Goal: Information Seeking & Learning: Learn about a topic

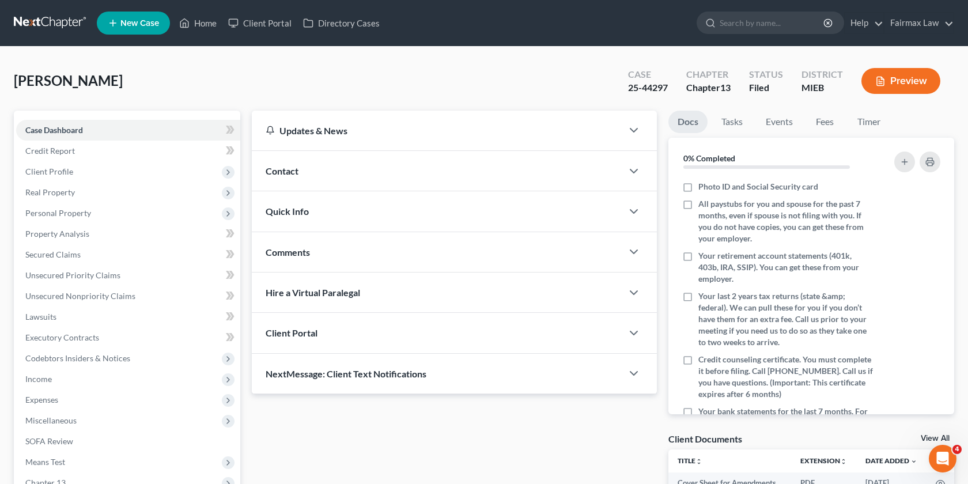
scroll to position [195, 0]
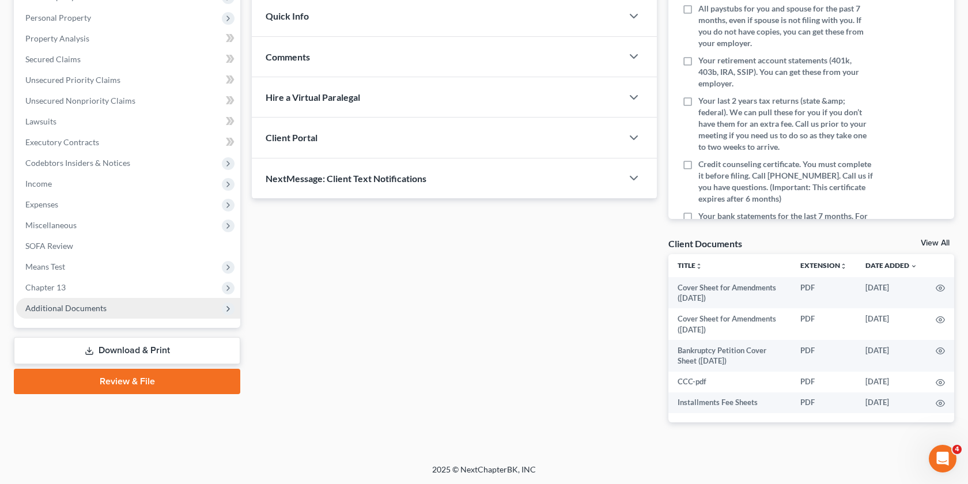
click at [135, 301] on span "Additional Documents" at bounding box center [128, 308] width 224 height 21
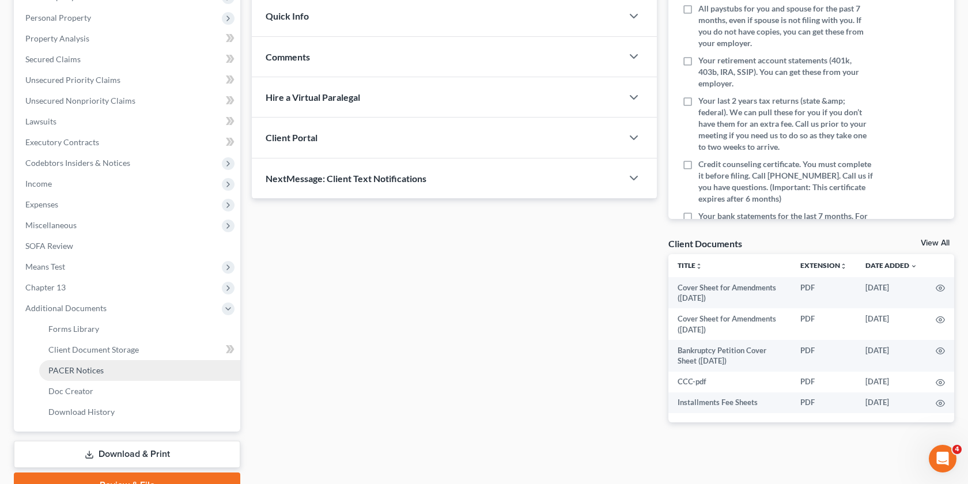
click at [79, 368] on span "PACER Notices" at bounding box center [75, 370] width 55 height 10
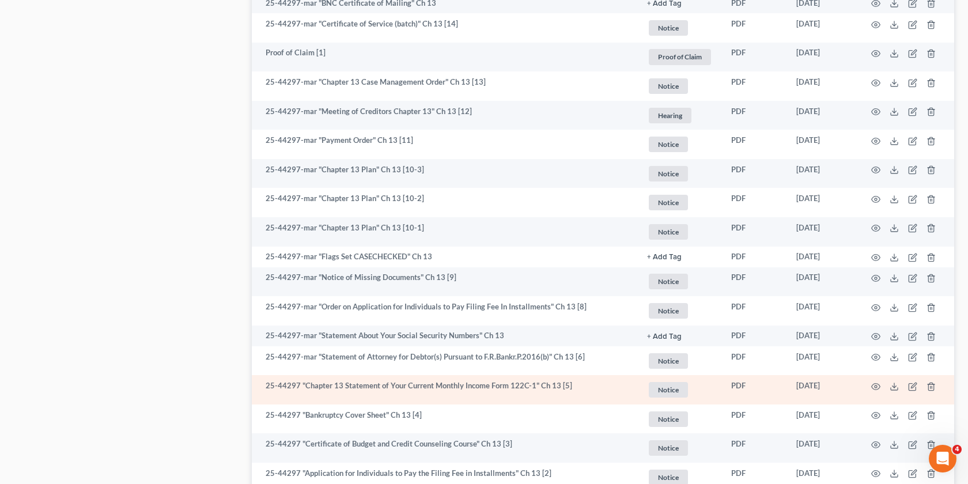
scroll to position [1731, 0]
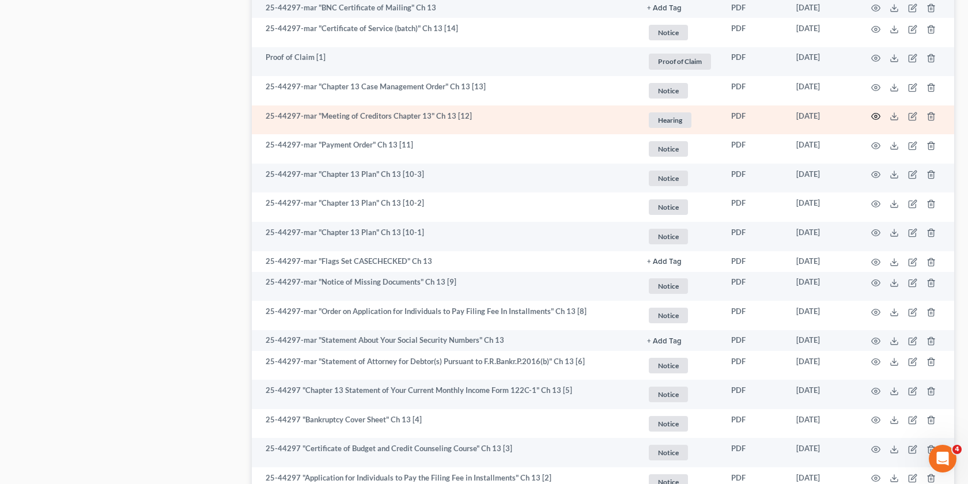
click at [874, 112] on icon "button" at bounding box center [875, 116] width 9 height 9
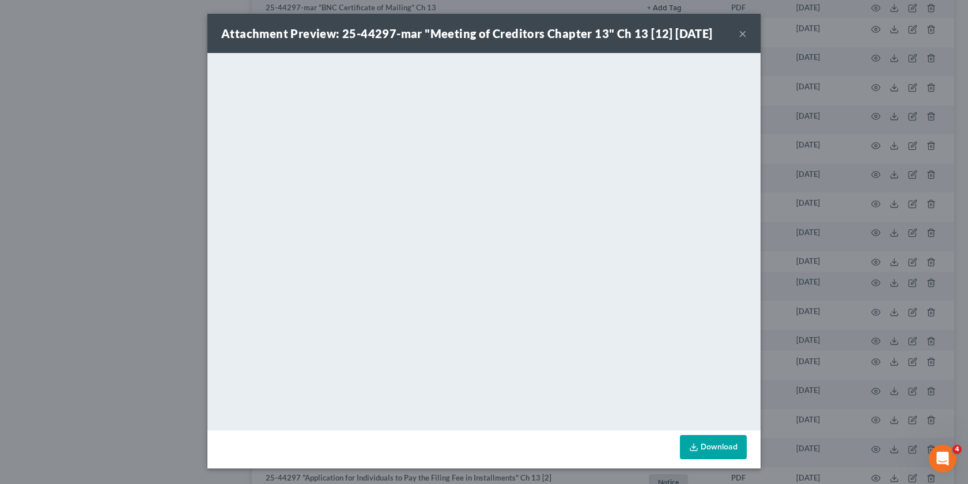
click at [808, 192] on div "Attachment Preview: 25-44297-mar "Meeting of Creditors Chapter 13" Ch 13 [12] 0…" at bounding box center [484, 242] width 968 height 484
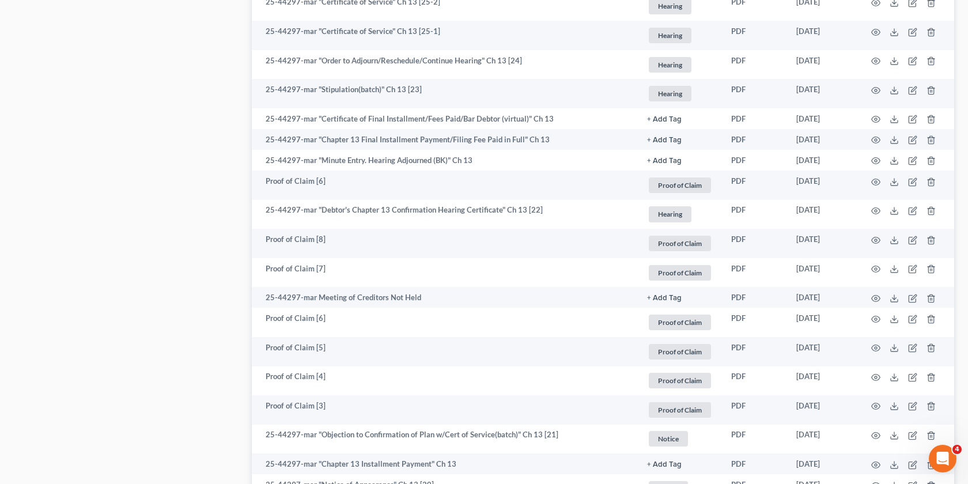
scroll to position [1000, 0]
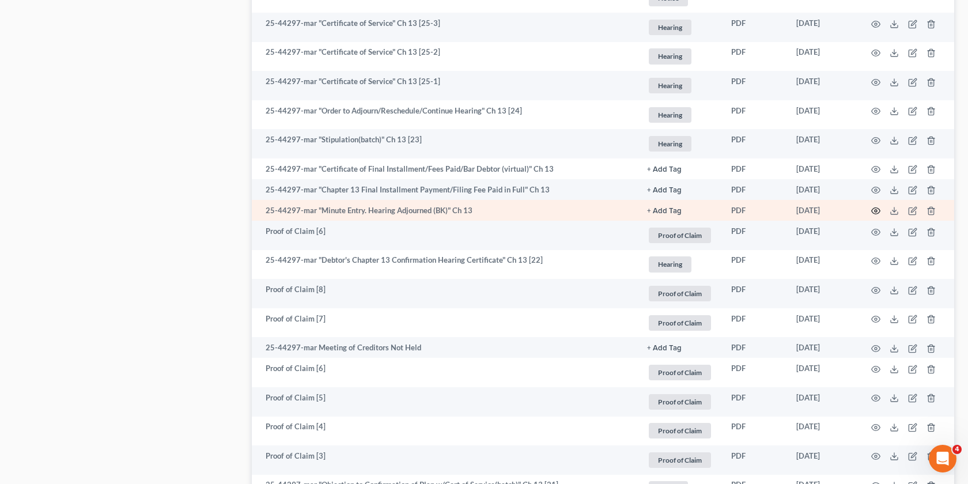
click at [872, 206] on icon "button" at bounding box center [875, 210] width 9 height 9
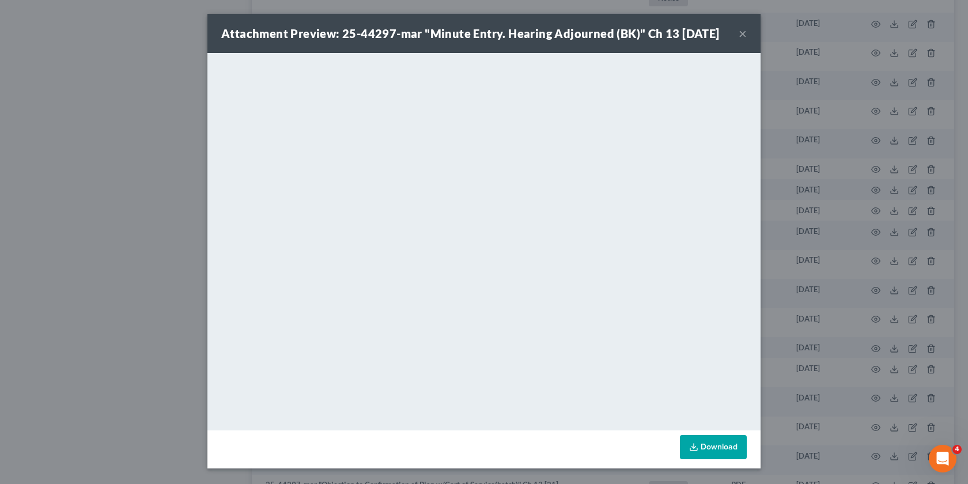
click at [803, 217] on div "Attachment Preview: 25-44297-mar "Minute Entry. Hearing Adjourned (BK)" Ch 13 0…" at bounding box center [484, 242] width 968 height 484
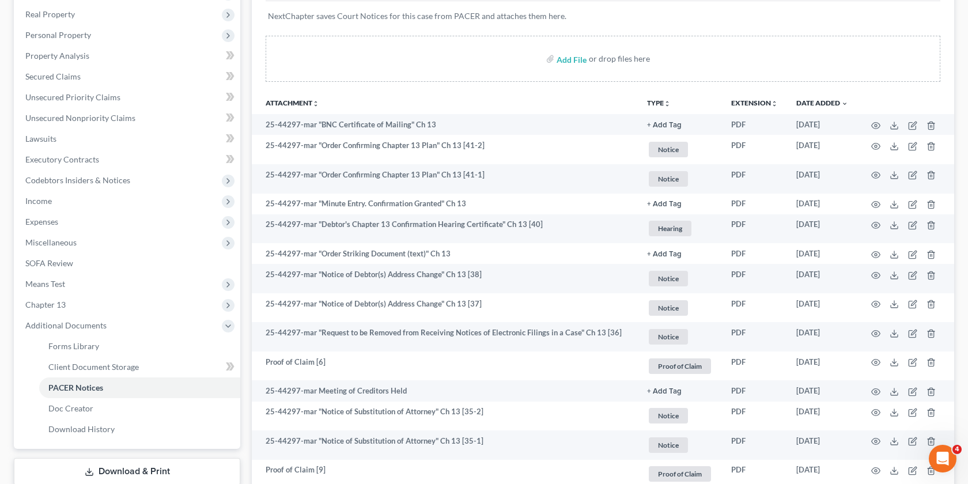
scroll to position [176, 0]
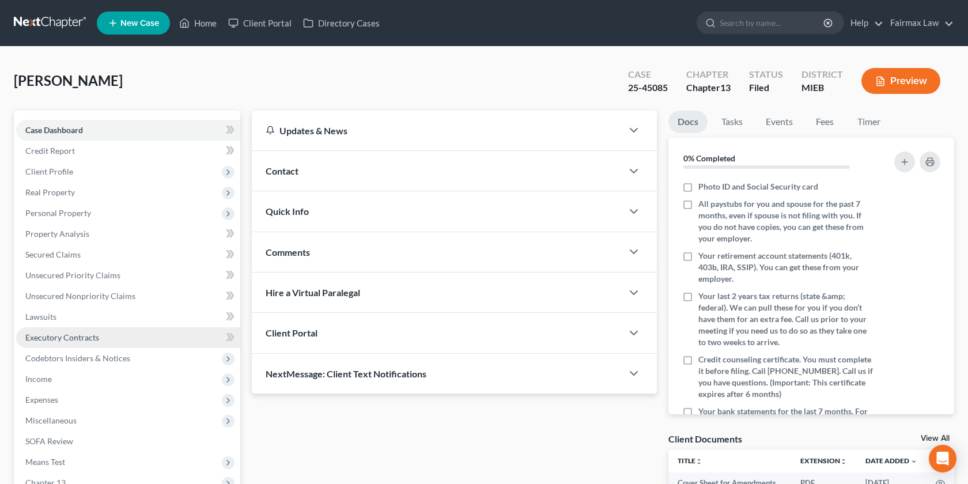
scroll to position [195, 0]
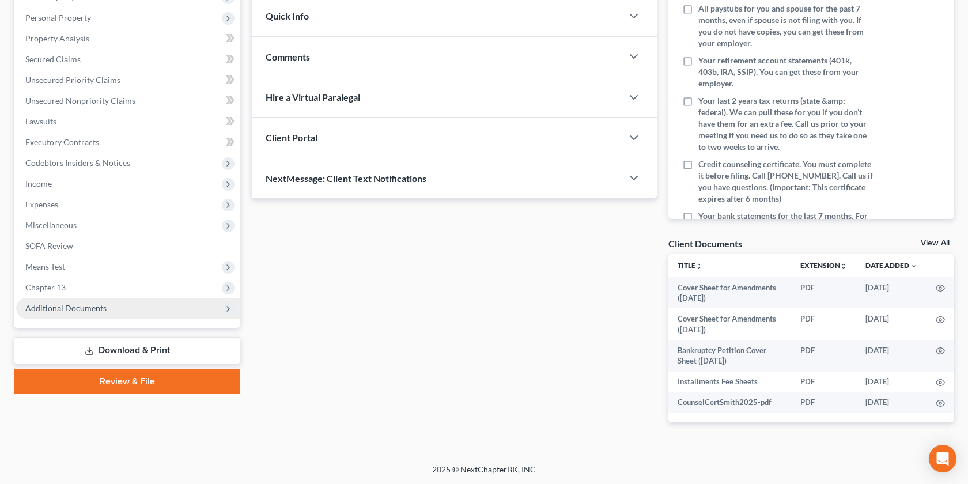
click at [104, 311] on span "Additional Documents" at bounding box center [128, 308] width 224 height 21
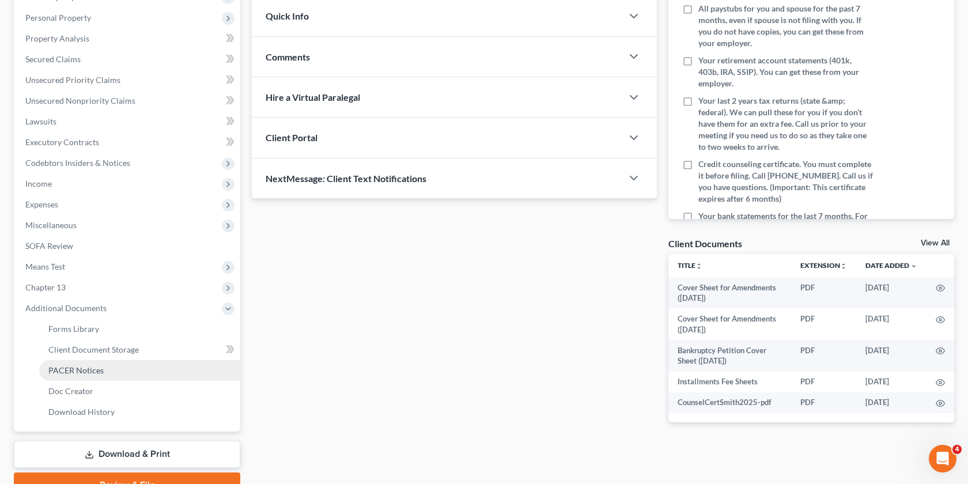
scroll to position [0, 0]
click at [88, 377] on link "PACER Notices" at bounding box center [139, 370] width 201 height 21
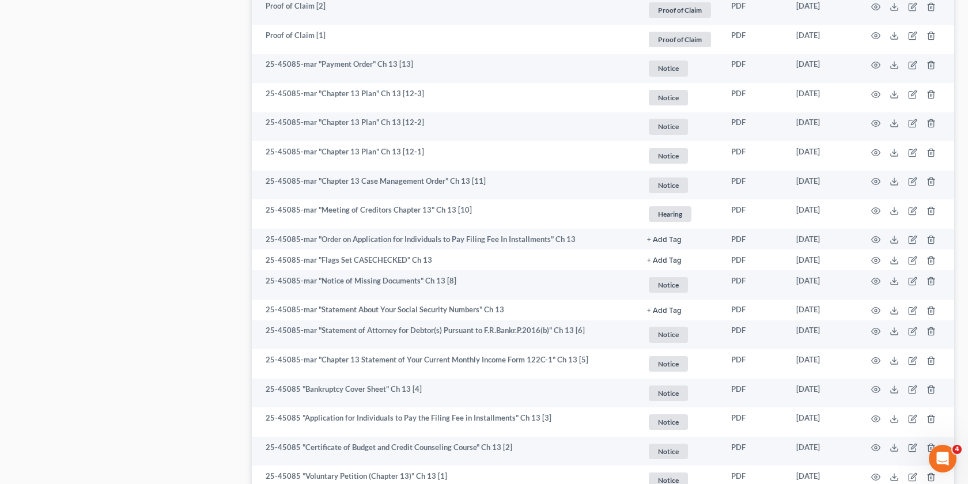
scroll to position [1479, 0]
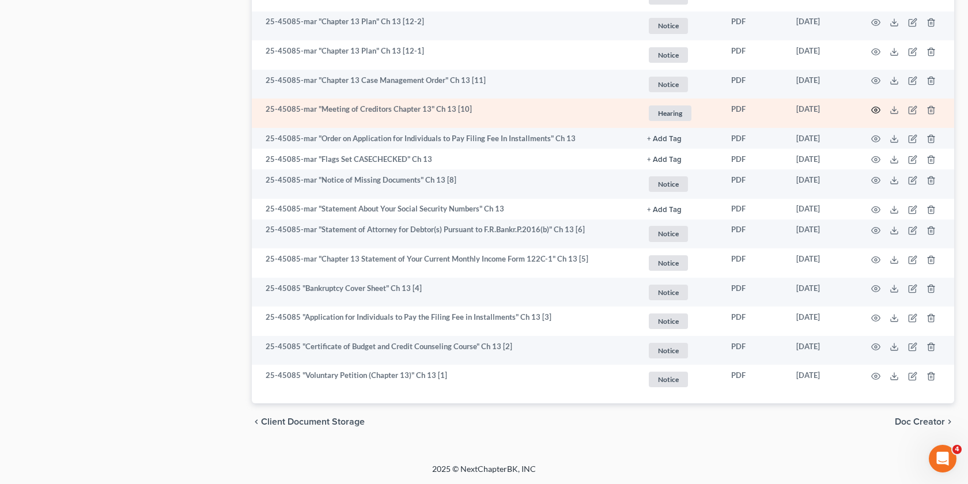
click at [875, 111] on circle "button" at bounding box center [876, 110] width 2 height 2
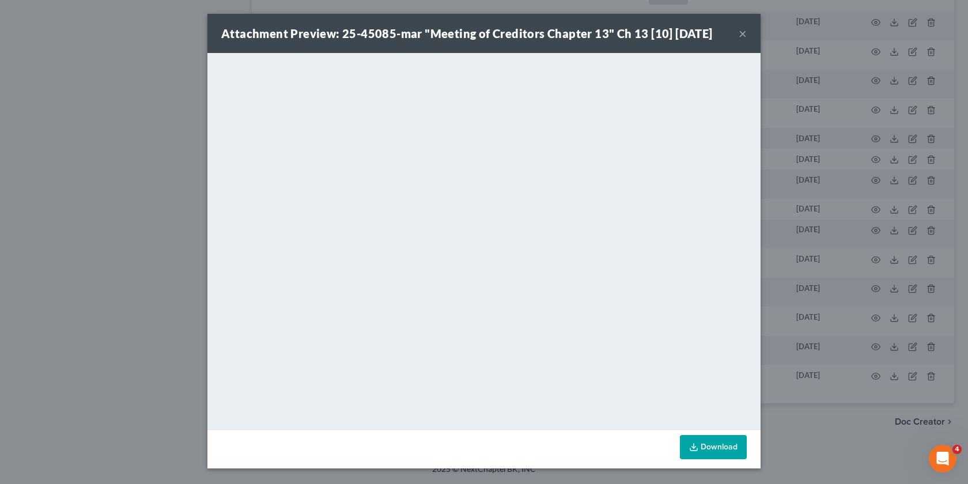
click at [817, 228] on div "Attachment Preview: 25-45085-mar "Meeting of Creditors Chapter 13" Ch 13 [10] 0…" at bounding box center [484, 242] width 968 height 484
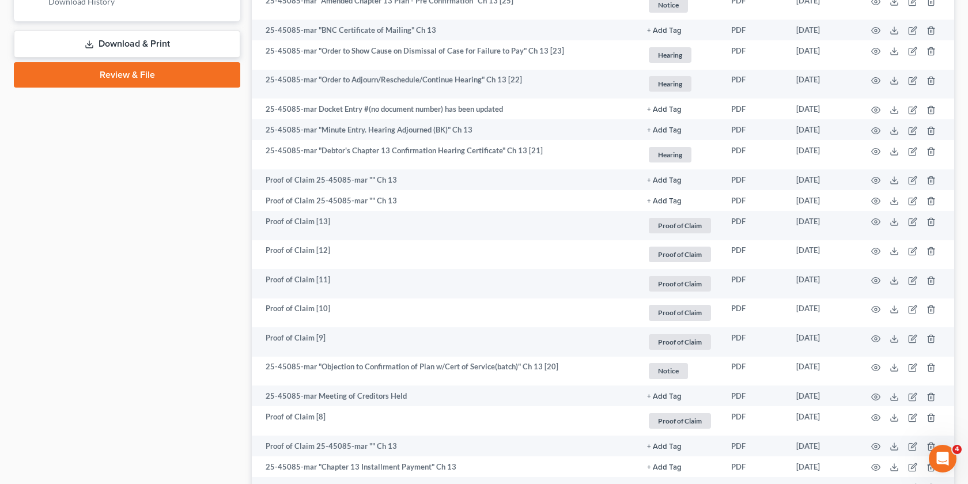
scroll to position [598, 0]
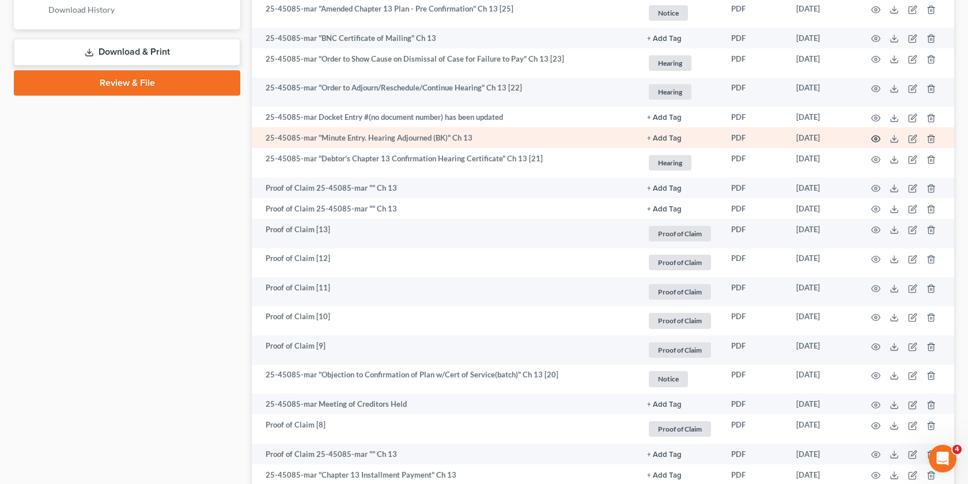
click at [872, 139] on icon "button" at bounding box center [876, 138] width 9 height 6
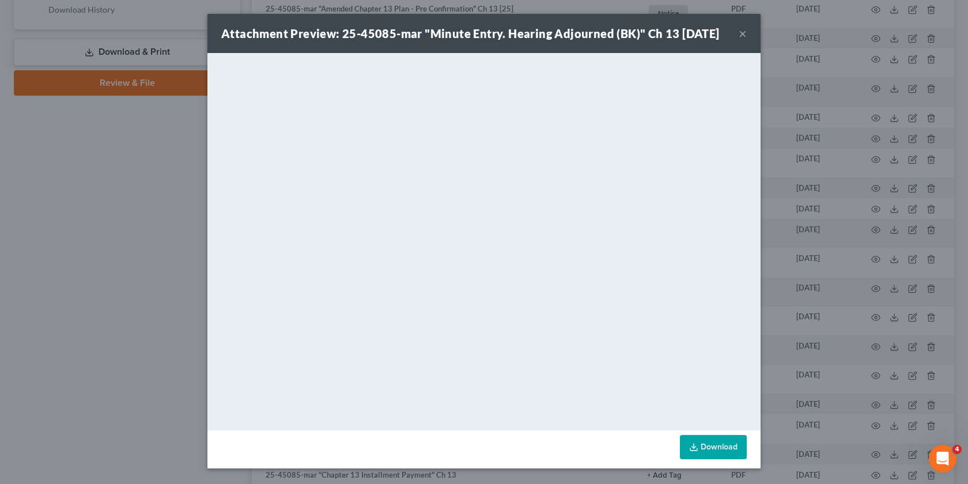
click at [824, 230] on div "Attachment Preview: 25-45085-mar "Minute Entry. Hearing Adjourned (BK)" Ch 13 0…" at bounding box center [484, 242] width 968 height 484
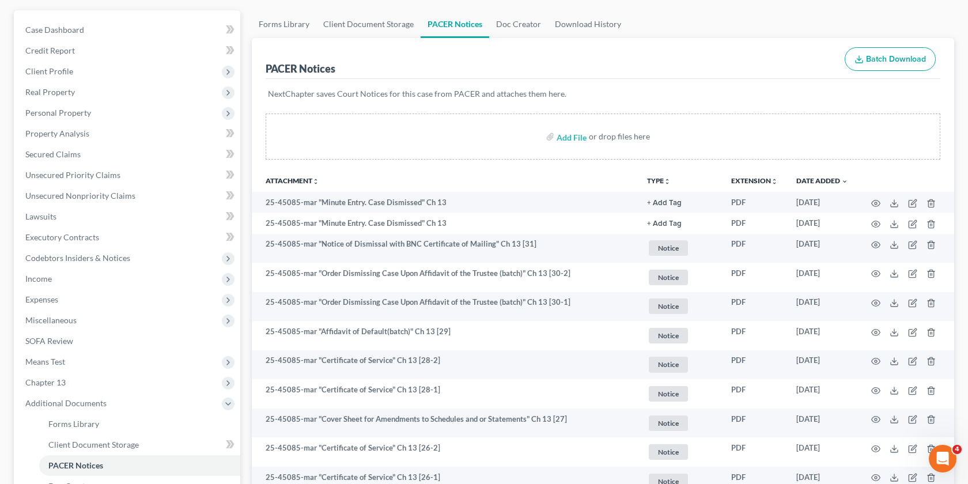
scroll to position [97, 0]
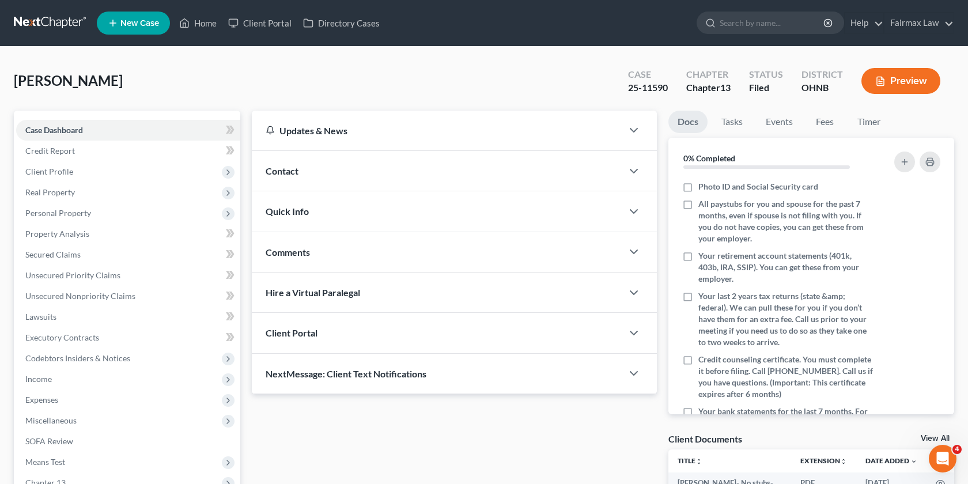
scroll to position [185, 0]
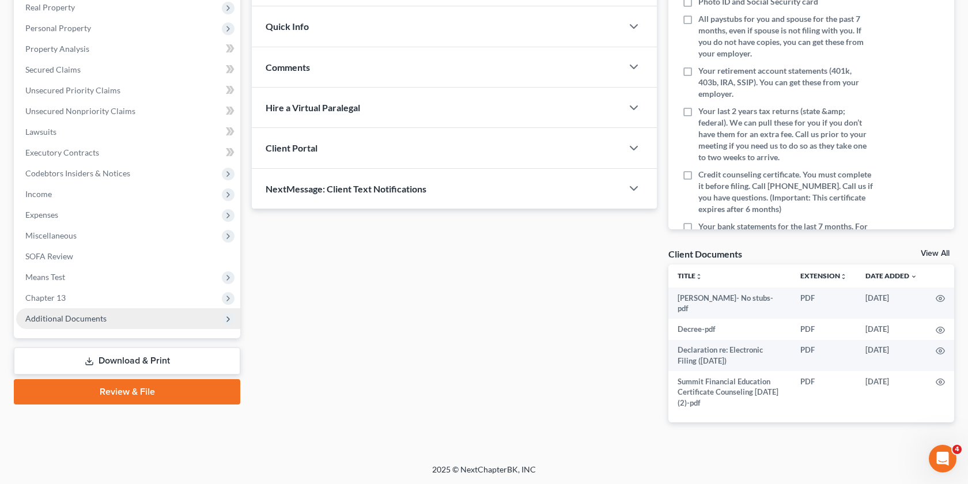
click at [111, 311] on span "Additional Documents" at bounding box center [128, 318] width 224 height 21
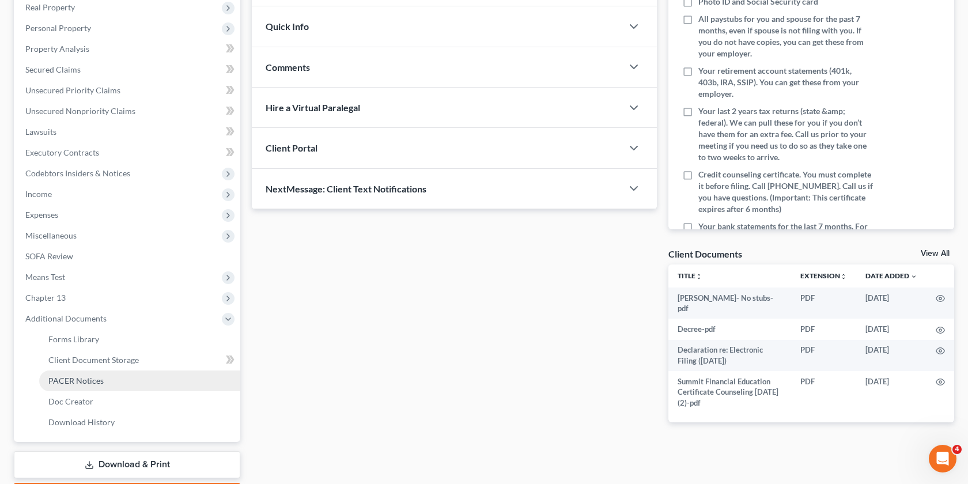
click at [126, 382] on link "PACER Notices" at bounding box center [139, 381] width 201 height 21
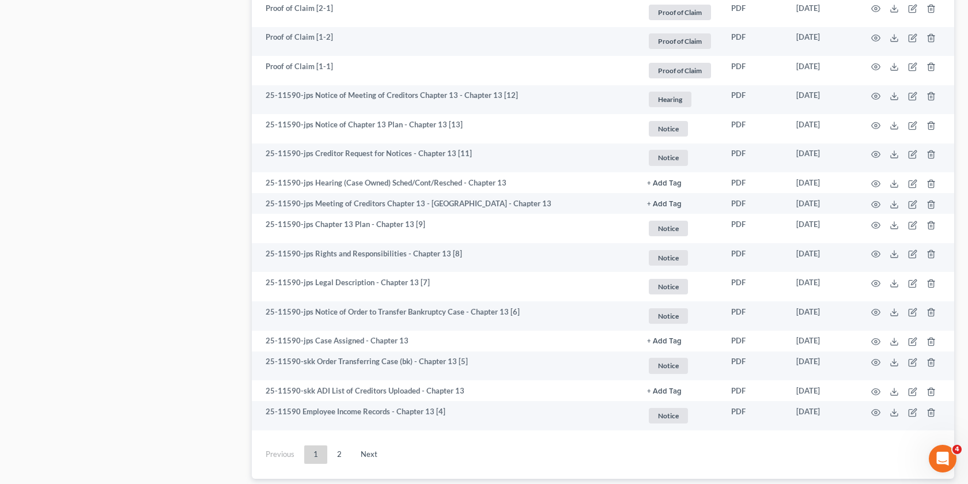
scroll to position [1916, 0]
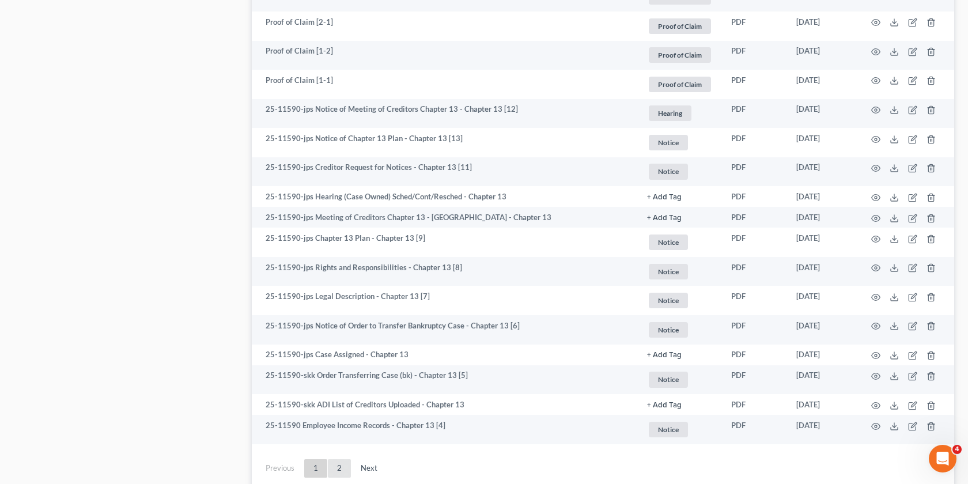
click at [350, 464] on link "2" at bounding box center [339, 468] width 23 height 18
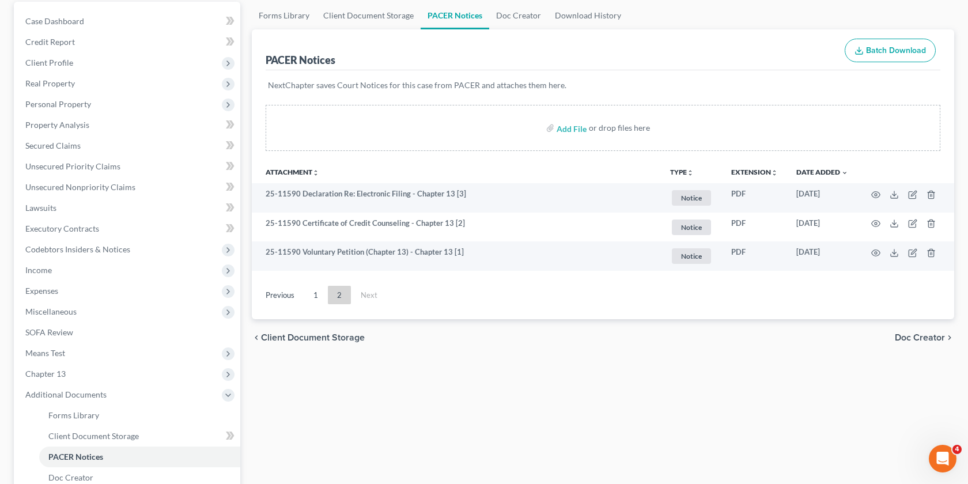
scroll to position [108, 0]
click at [318, 298] on link "1" at bounding box center [315, 295] width 23 height 18
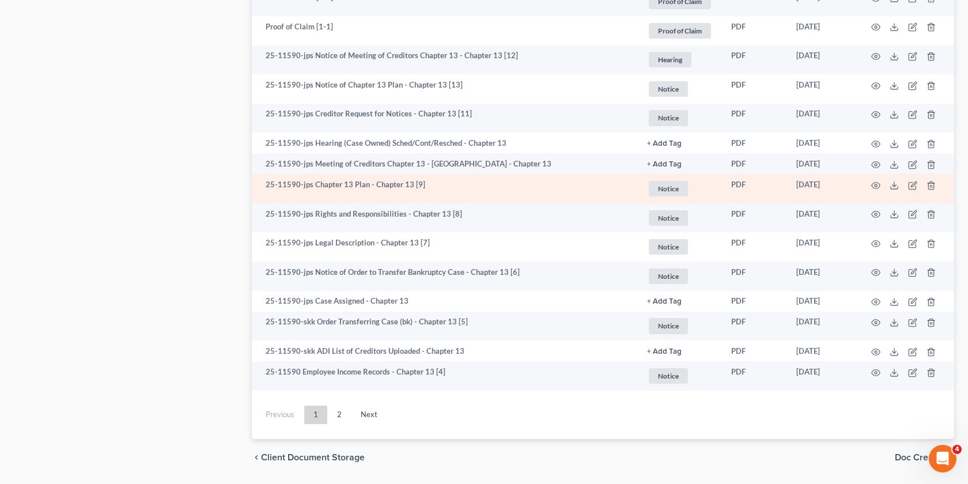
scroll to position [1969, 0]
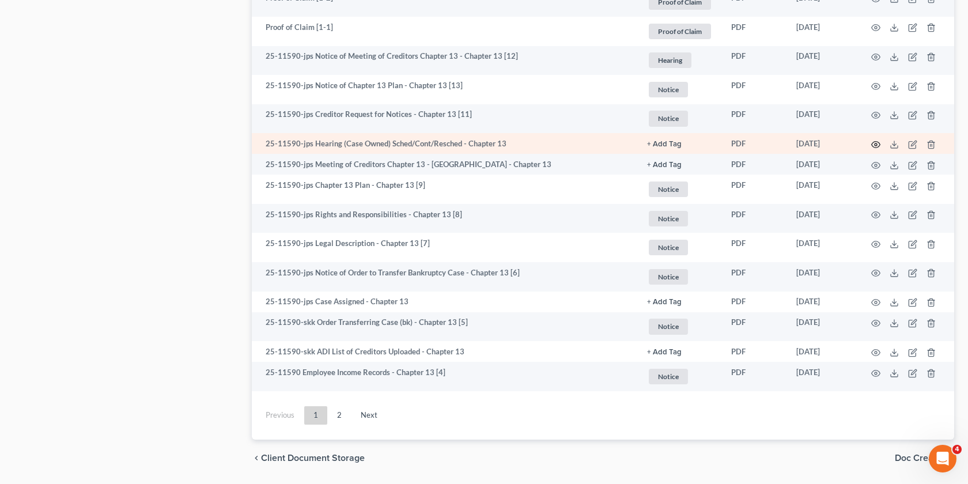
click at [872, 142] on icon "button" at bounding box center [876, 144] width 9 height 6
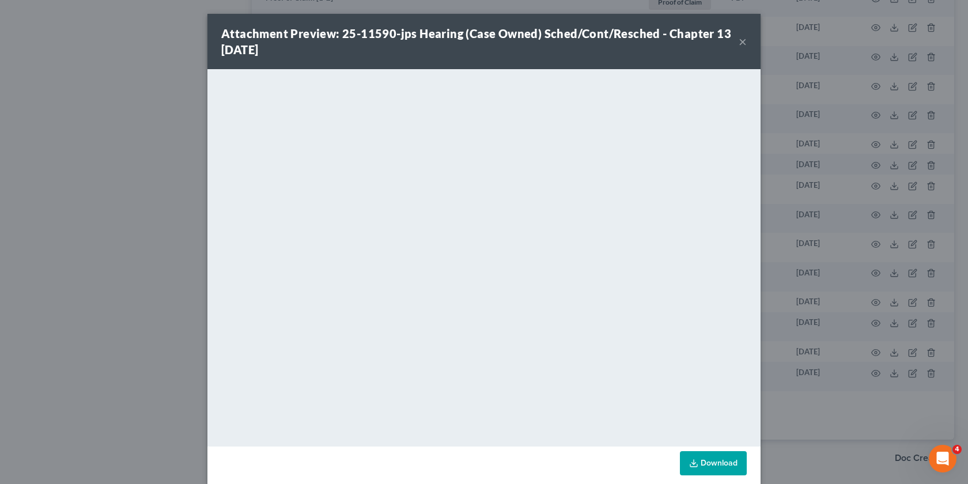
click at [772, 269] on div "Attachment Preview: 25-11590-jps Hearing (Case Owned) Sched/Cont/Resched - Chap…" at bounding box center [484, 242] width 968 height 484
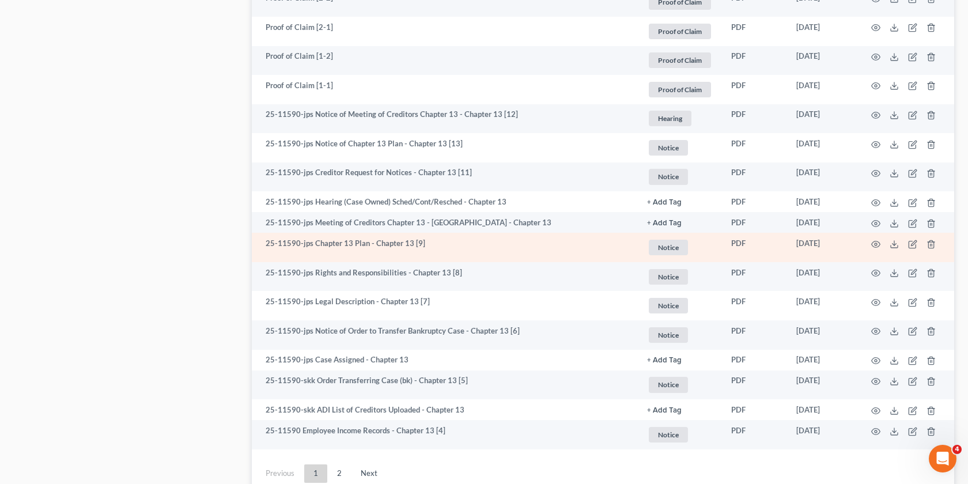
scroll to position [1908, 0]
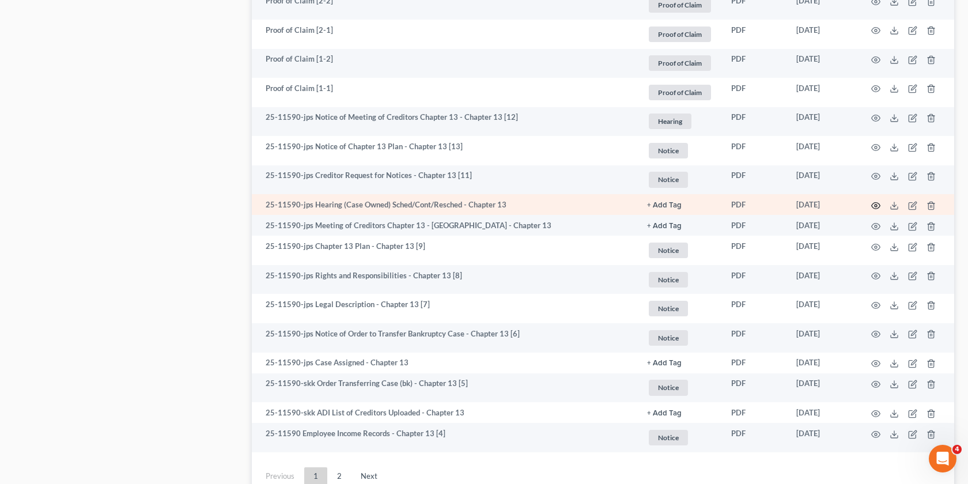
click at [875, 201] on icon "button" at bounding box center [875, 205] width 9 height 9
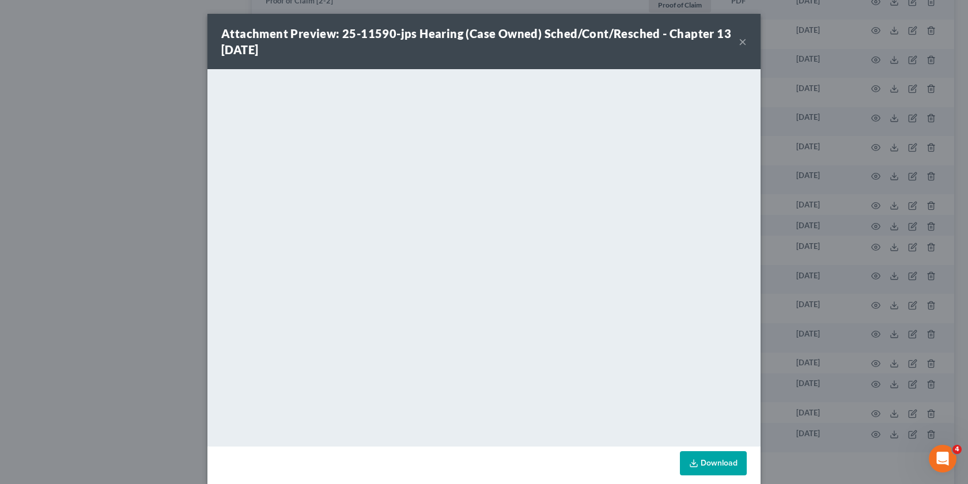
click at [803, 221] on div "Attachment Preview: 25-11590-jps Hearing (Case Owned) Sched/Cont/Resched - Chap…" at bounding box center [484, 242] width 968 height 484
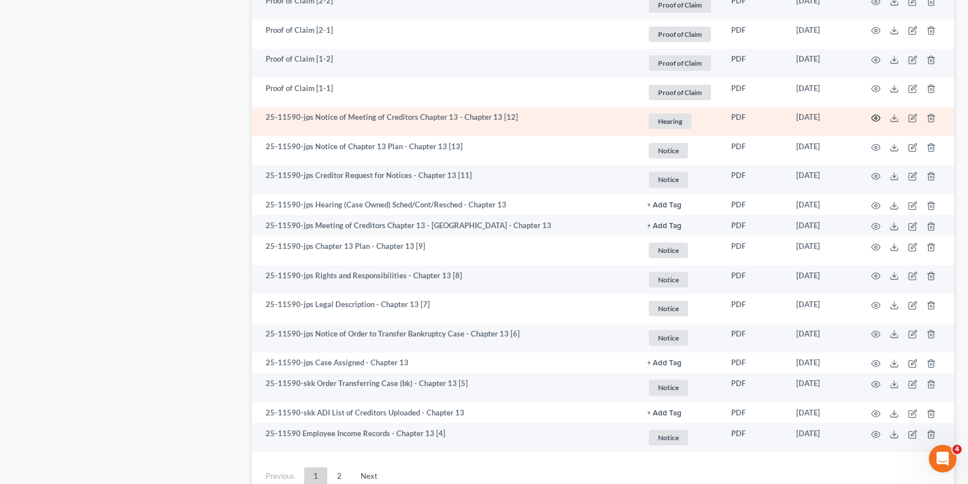
click at [875, 114] on icon "button" at bounding box center [875, 118] width 9 height 9
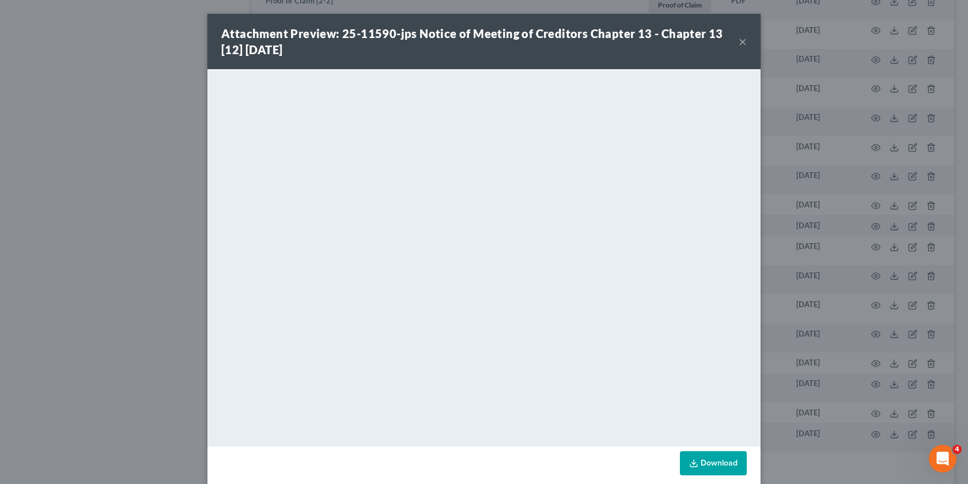
click at [826, 234] on div "Attachment Preview: 25-11590-jps Notice of Meeting of Creditors Chapter 13 - Ch…" at bounding box center [484, 242] width 968 height 484
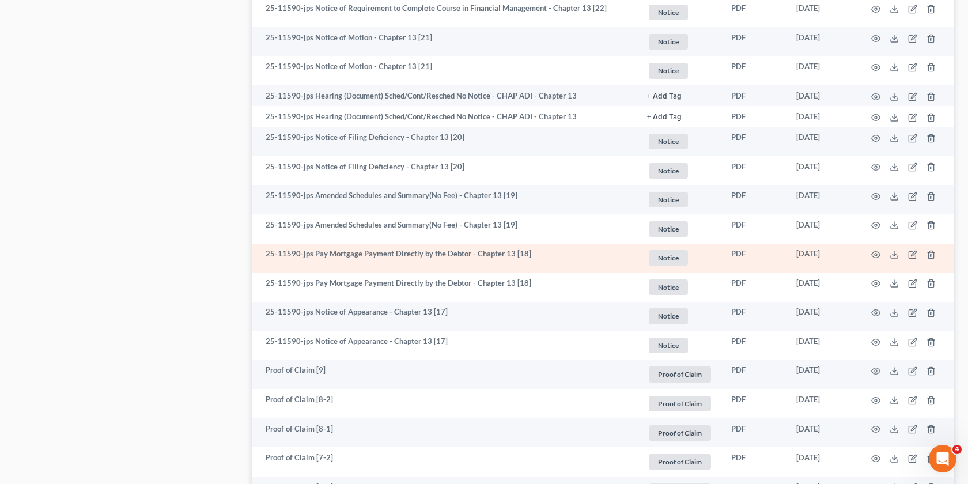
scroll to position [1129, 0]
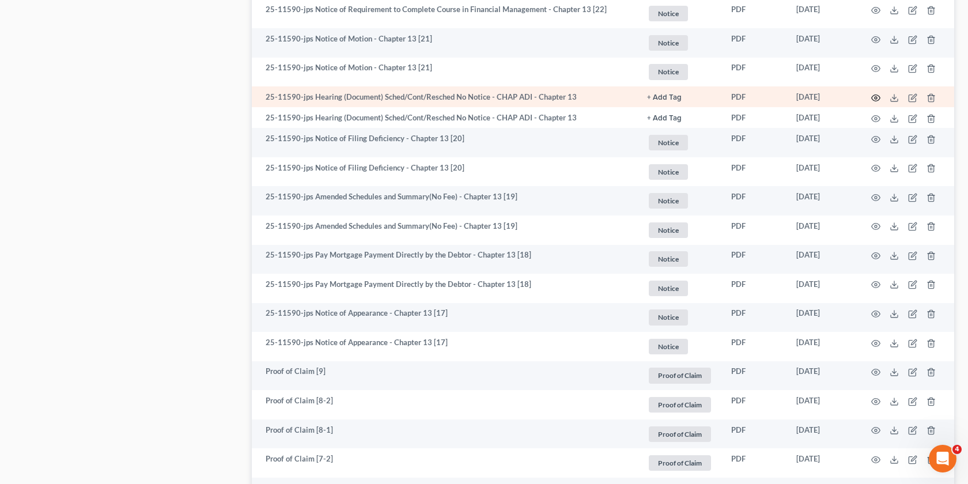
click at [876, 93] on icon "button" at bounding box center [875, 97] width 9 height 9
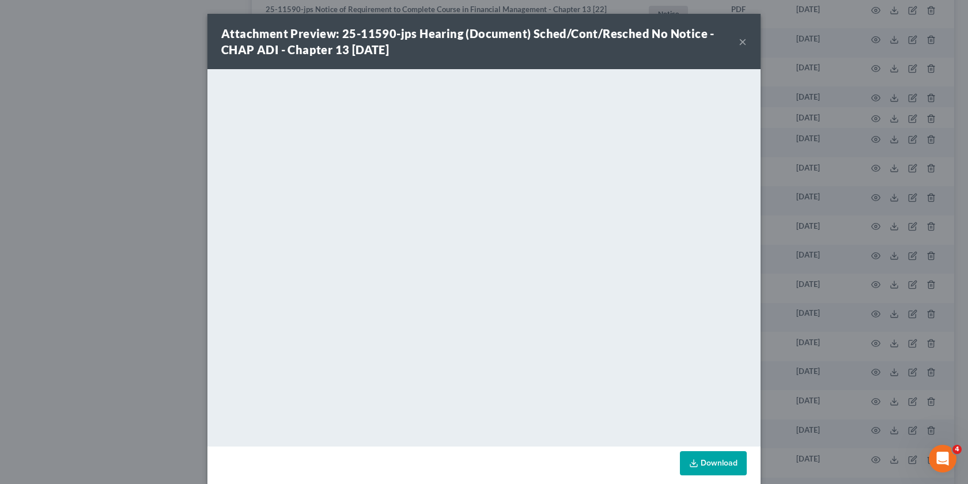
click at [806, 197] on div "Attachment Preview: 25-11590-jps Hearing (Document) Sched/Cont/Resched No Notic…" at bounding box center [484, 242] width 968 height 484
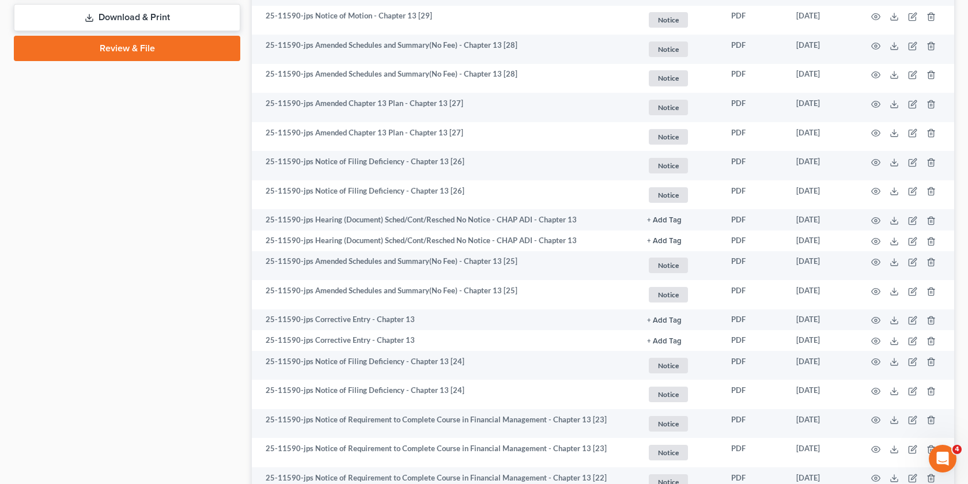
scroll to position [632, 0]
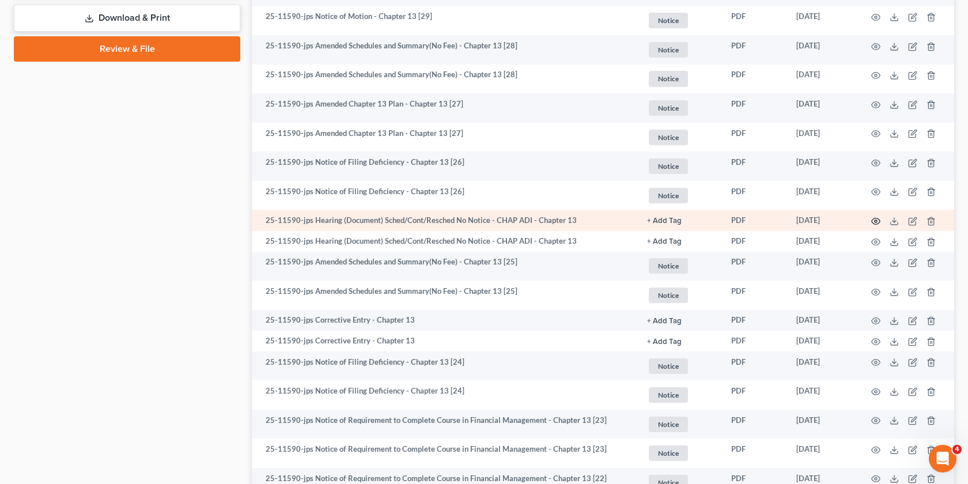
click at [875, 220] on icon "button" at bounding box center [875, 221] width 9 height 9
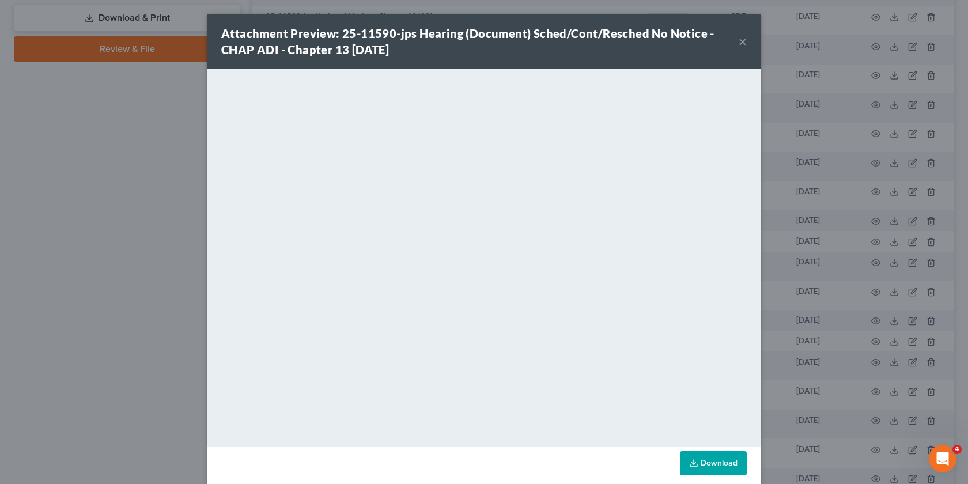
click at [799, 253] on div "Attachment Preview: 25-11590-jps Hearing (Document) Sched/Cont/Resched No Notic…" at bounding box center [484, 242] width 968 height 484
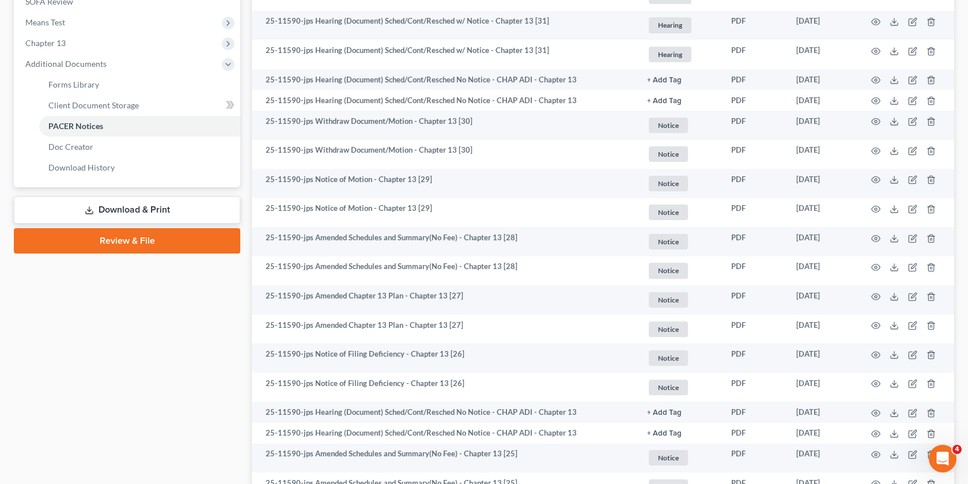
scroll to position [426, 0]
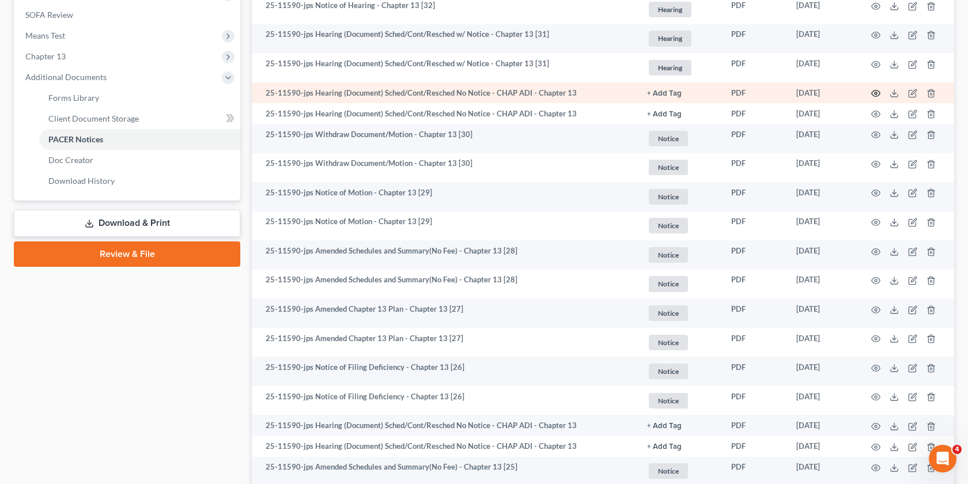
click at [875, 93] on icon "button" at bounding box center [875, 93] width 9 height 9
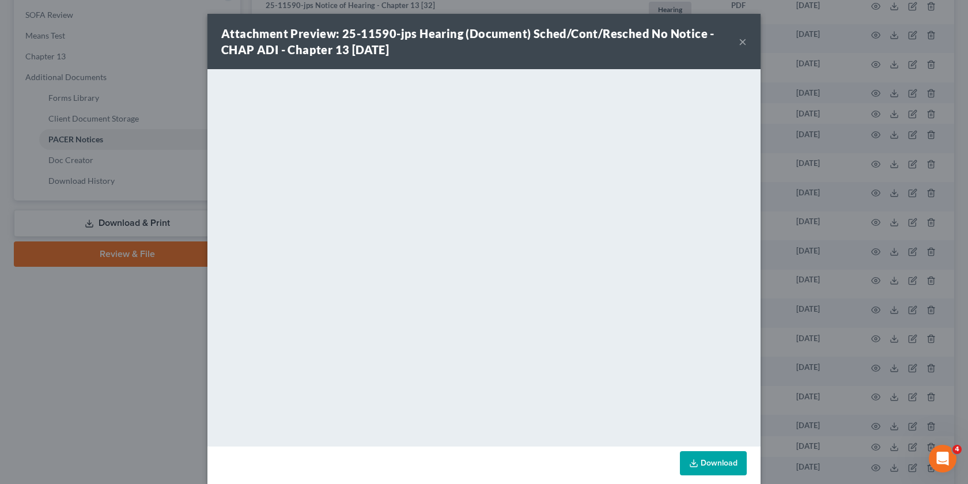
click at [808, 227] on div "Attachment Preview: 25-11590-jps Hearing (Document) Sched/Cont/Resched No Notic…" at bounding box center [484, 242] width 968 height 484
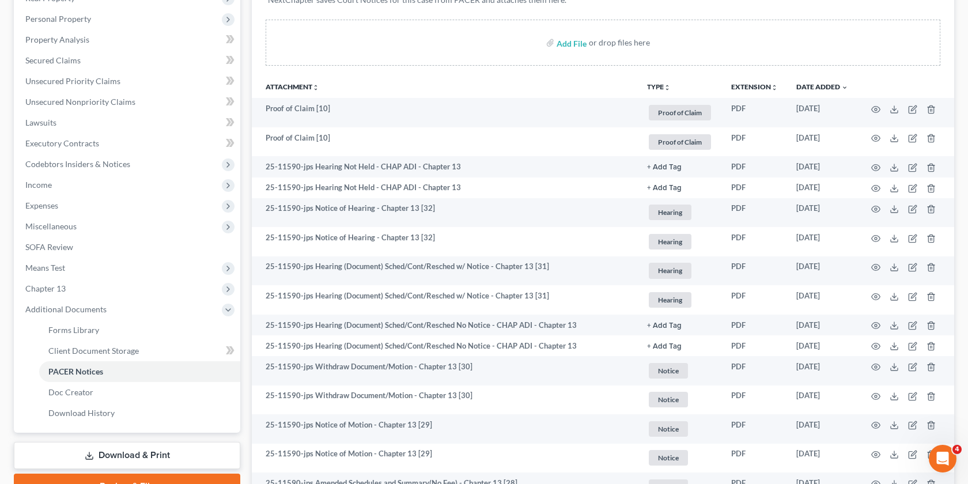
scroll to position [193, 0]
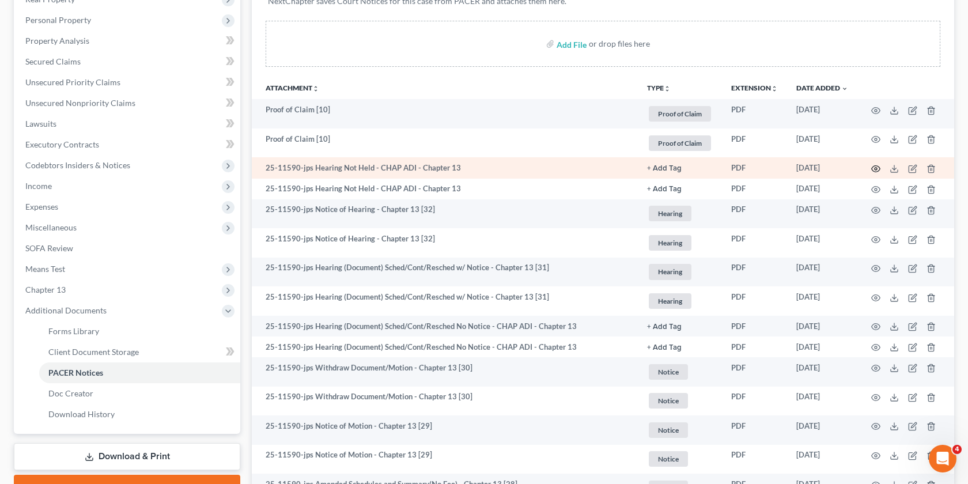
click at [876, 169] on icon "button" at bounding box center [875, 168] width 9 height 9
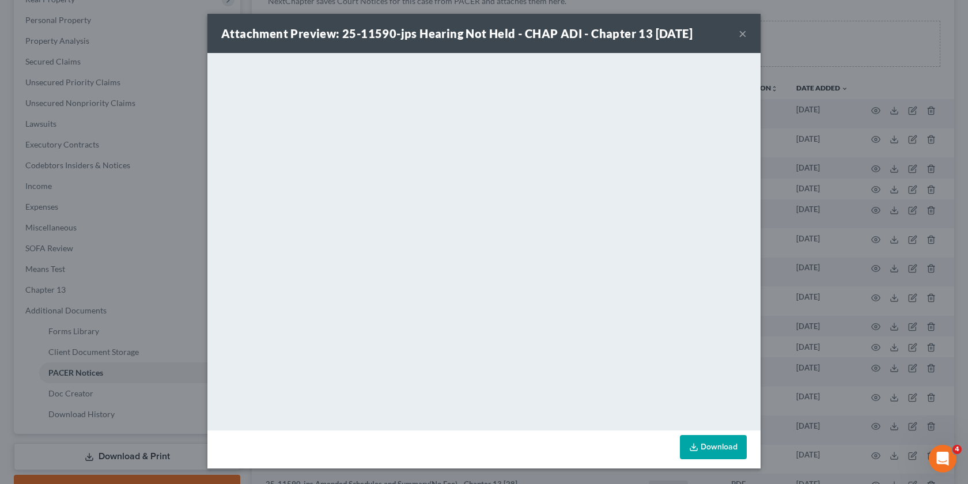
click at [806, 248] on div "Attachment Preview: 25-11590-jps Hearing Not Held - CHAP ADI - Chapter 13 10/01…" at bounding box center [484, 242] width 968 height 484
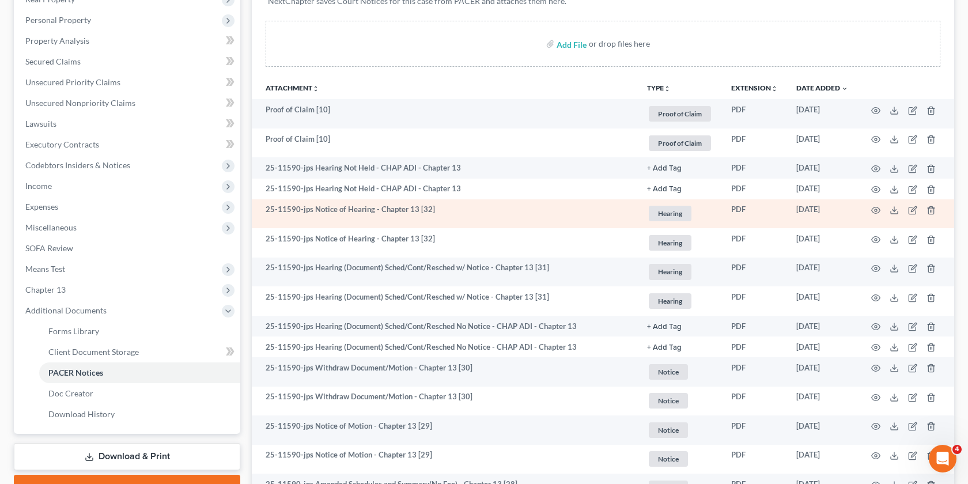
click at [881, 205] on td at bounding box center [905, 213] width 97 height 29
click at [876, 209] on icon "button" at bounding box center [875, 210] width 9 height 9
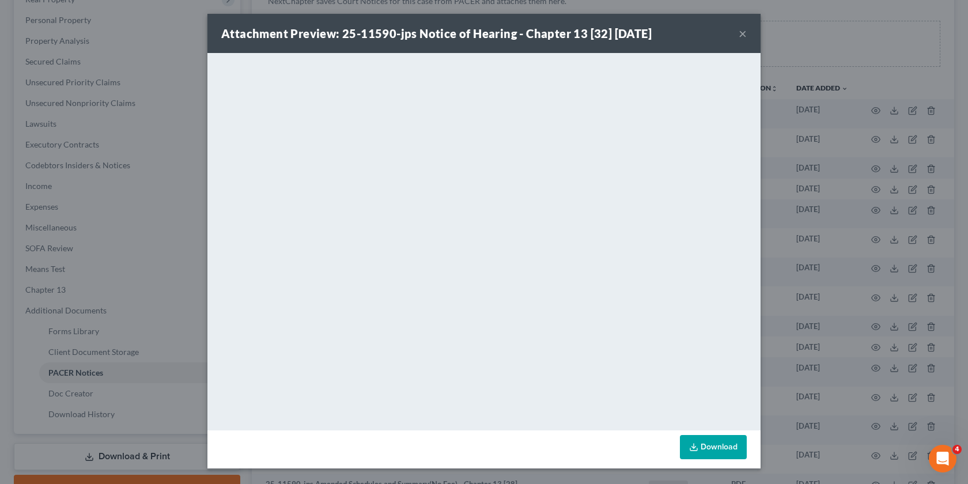
click at [802, 273] on div "Attachment Preview: 25-11590-jps Notice of Hearing - Chapter 13 [32] 08/31/2025…" at bounding box center [484, 242] width 968 height 484
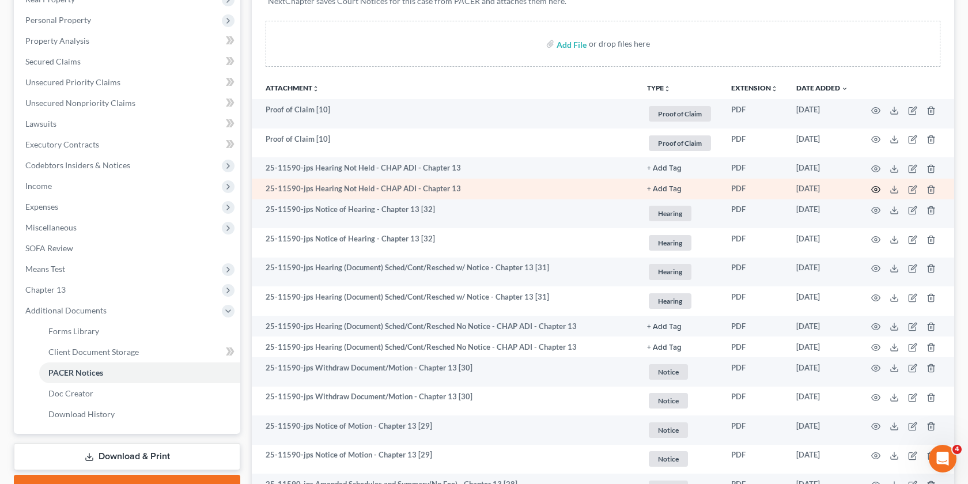
click at [875, 188] on icon "button" at bounding box center [875, 189] width 9 height 9
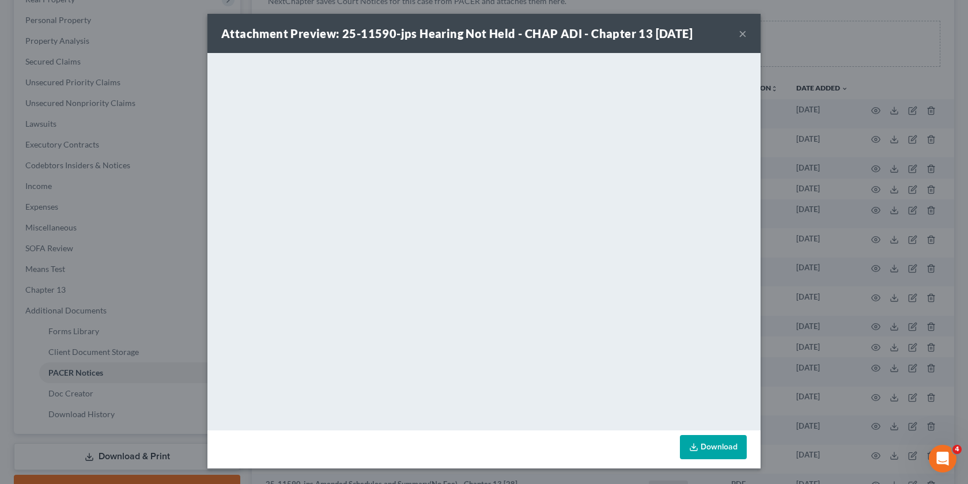
click at [800, 203] on div "Attachment Preview: 25-11590-jps Hearing Not Held - CHAP ADI - Chapter 13 10/01…" at bounding box center [484, 242] width 968 height 484
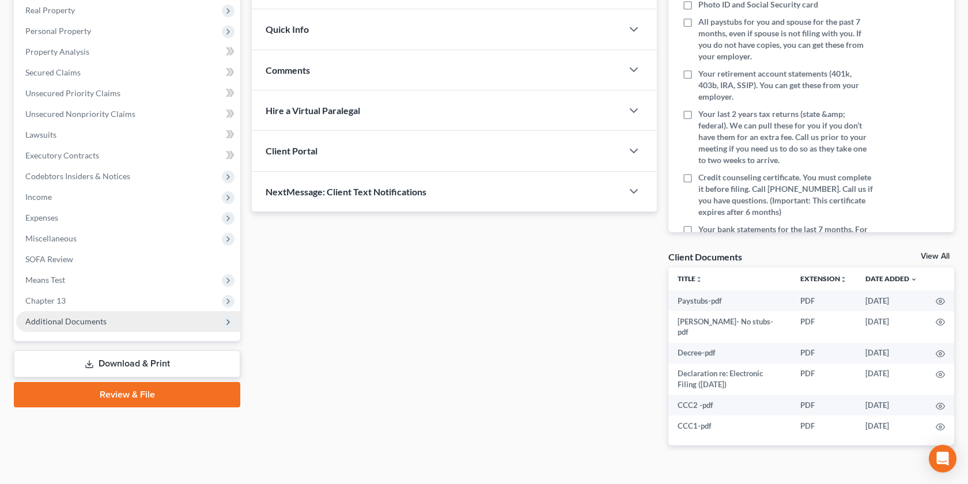
scroll to position [183, 0]
click at [95, 318] on span "Additional Documents" at bounding box center [65, 321] width 81 height 10
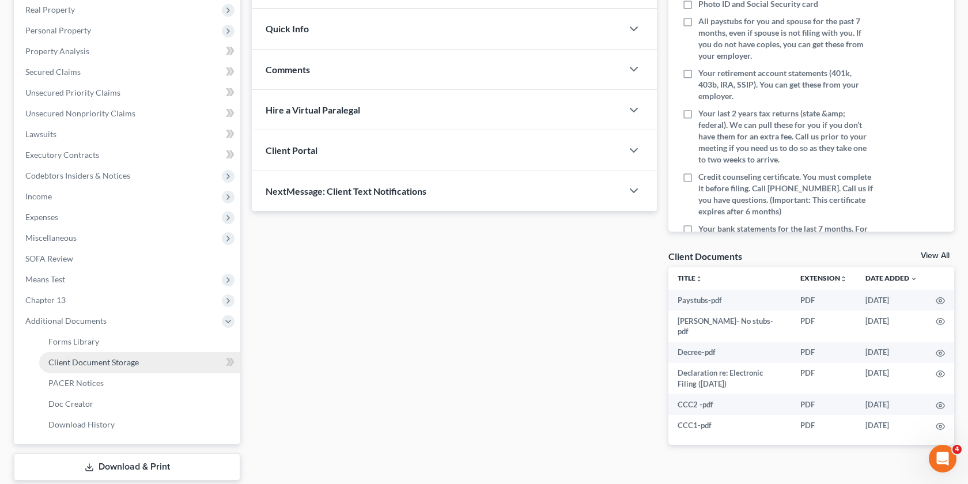
scroll to position [0, 0]
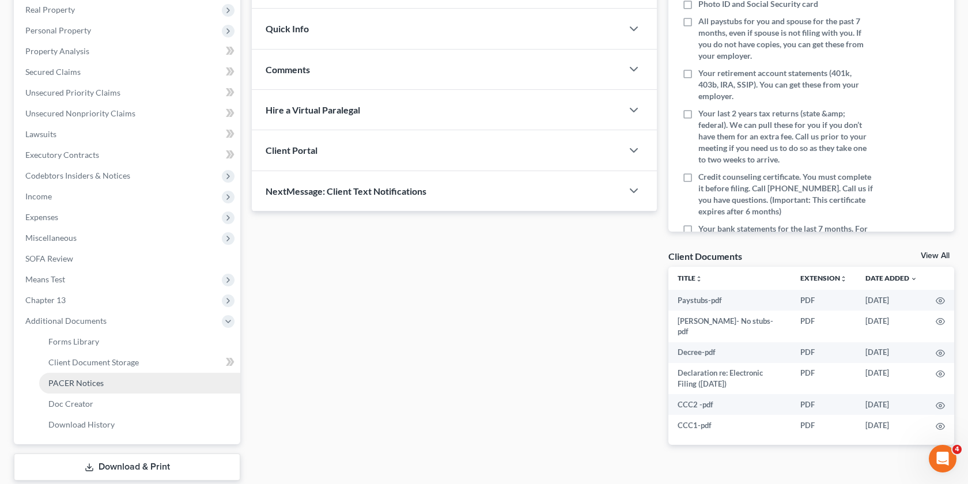
click at [92, 379] on span "PACER Notices" at bounding box center [75, 383] width 55 height 10
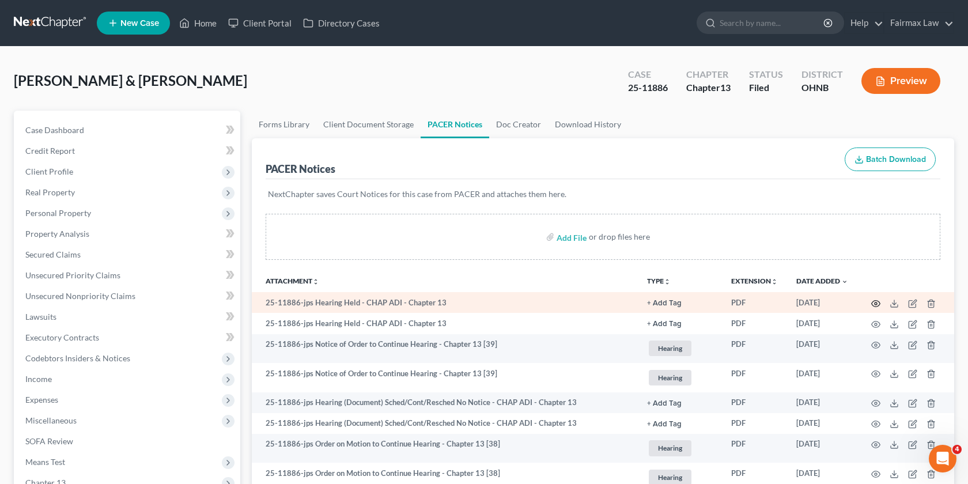
click at [875, 303] on circle "button" at bounding box center [876, 304] width 2 height 2
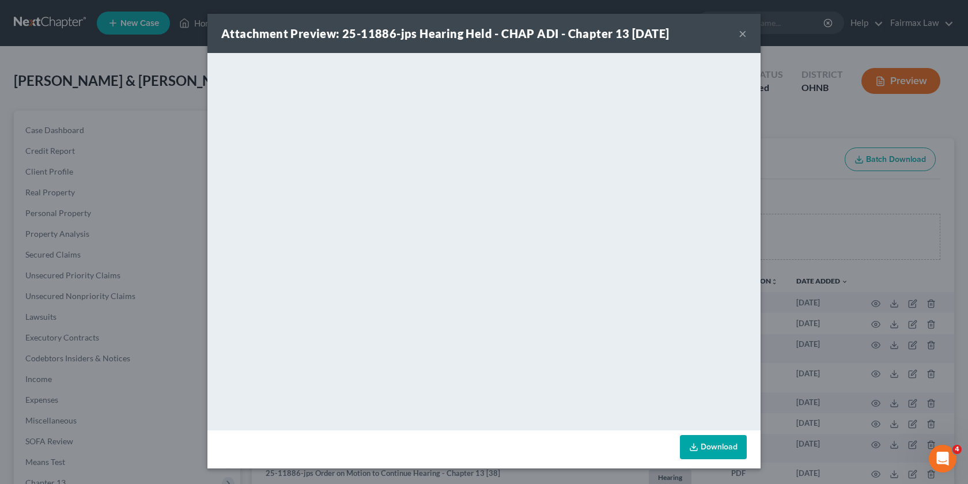
click at [811, 225] on div "Attachment Preview: 25-11886-jps Hearing Held - CHAP ADI - Chapter 13 10/02/202…" at bounding box center [484, 242] width 968 height 484
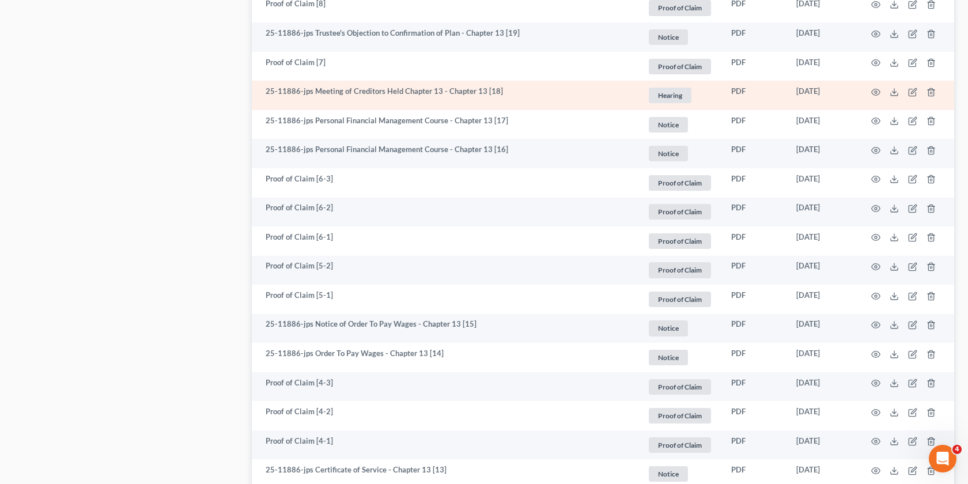
scroll to position [2013, 0]
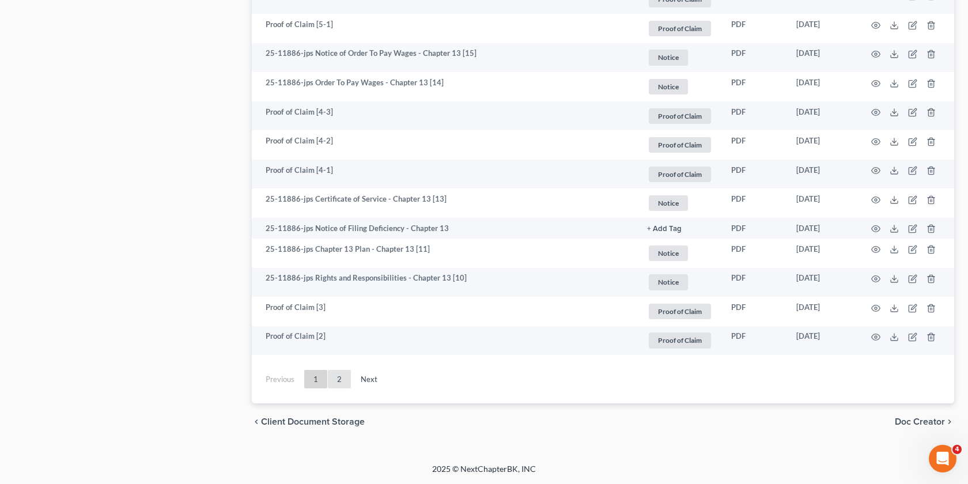
click at [334, 387] on link "2" at bounding box center [339, 379] width 23 height 18
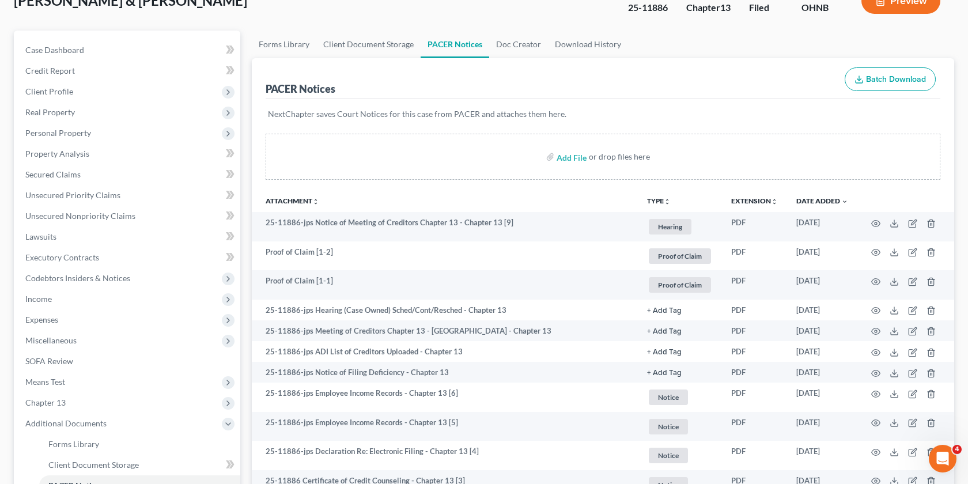
scroll to position [61, 0]
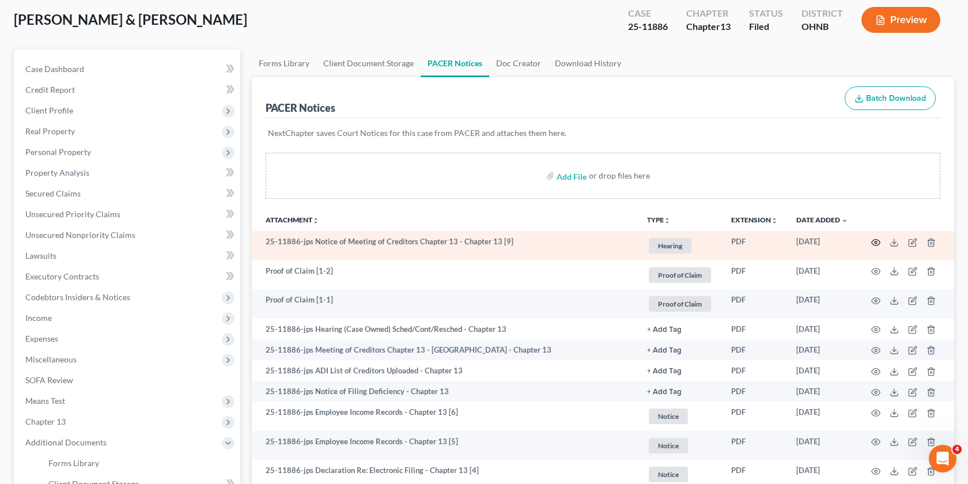
click at [875, 239] on icon "button" at bounding box center [875, 242] width 9 height 9
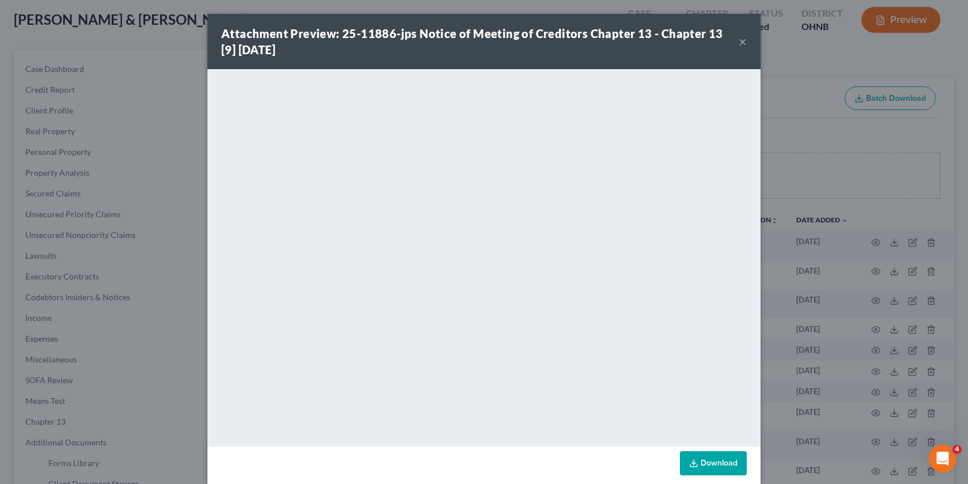
click at [800, 372] on div "Attachment Preview: 25-11886-jps Notice of Meeting of Creditors Chapter 13 - Ch…" at bounding box center [484, 242] width 968 height 484
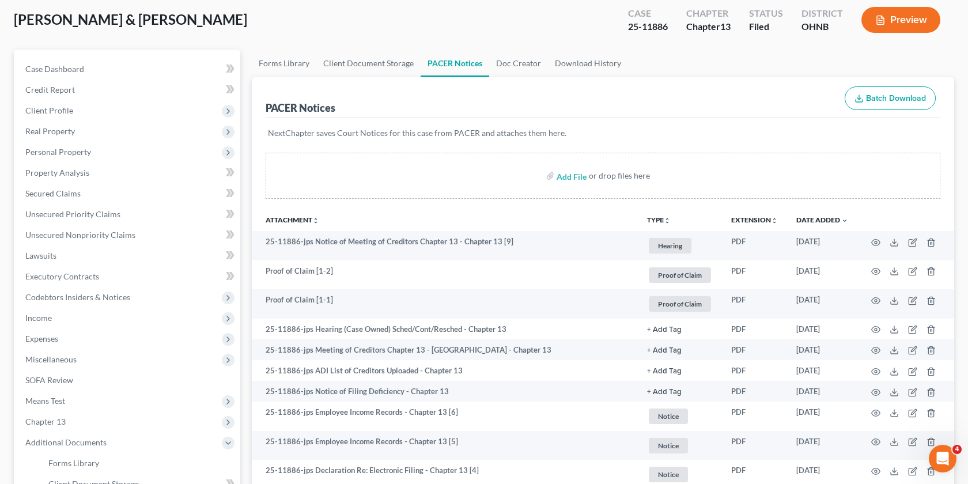
scroll to position [282, 0]
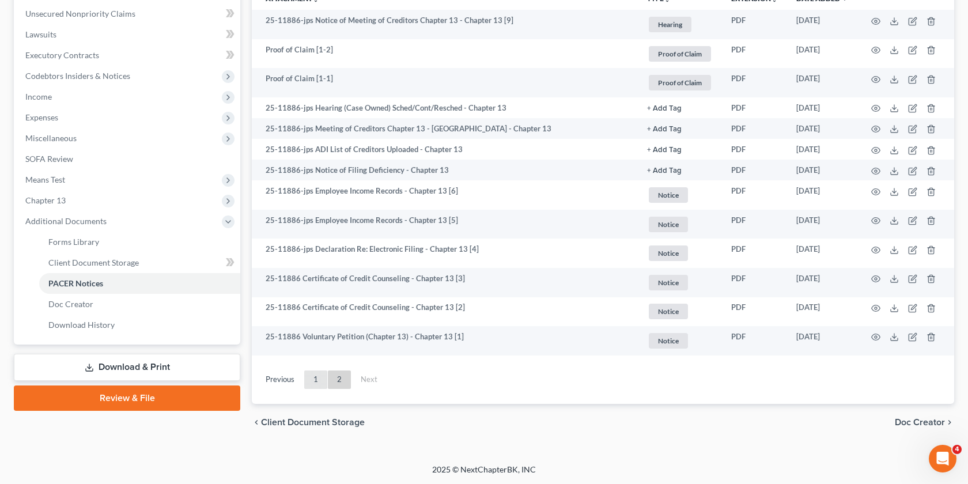
click at [309, 380] on link "1" at bounding box center [315, 380] width 23 height 18
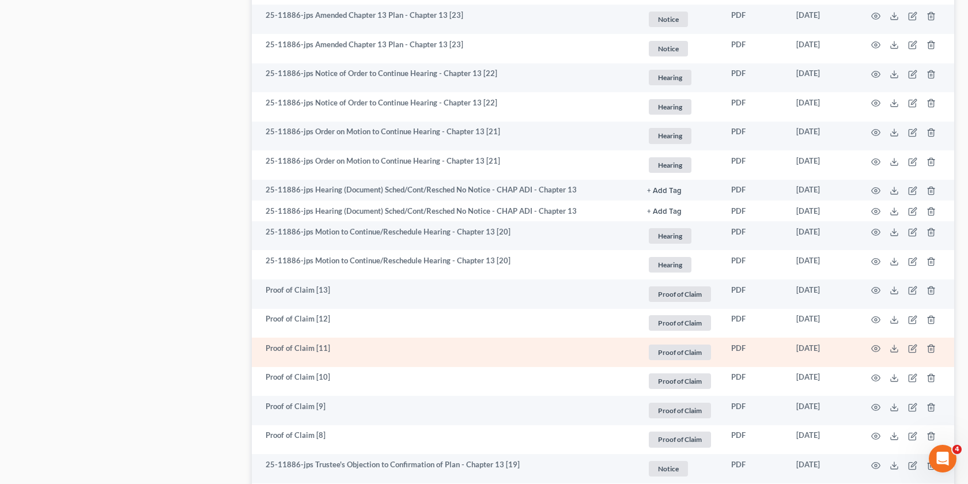
scroll to position [1312, 0]
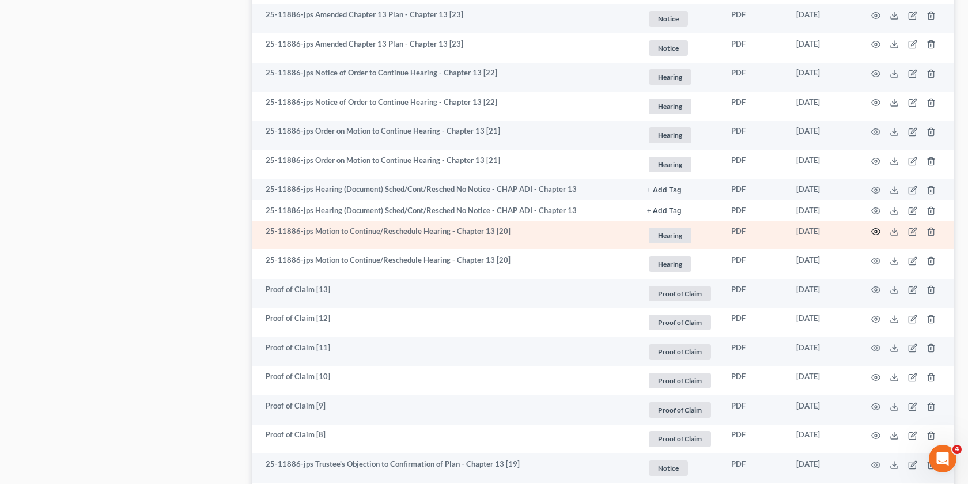
click at [876, 232] on circle "button" at bounding box center [876, 232] width 2 height 2
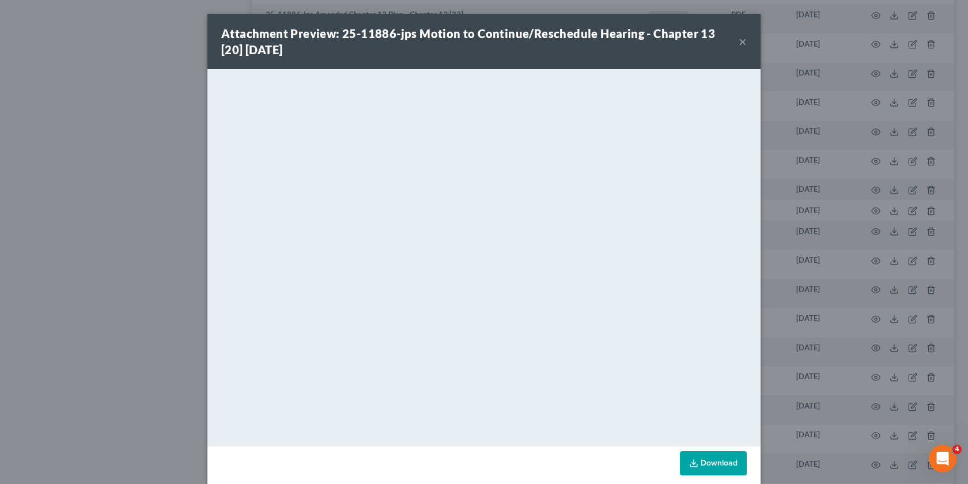
click at [817, 270] on div "Attachment Preview: 25-11886-jps Motion to Continue/Reschedule Hearing - Chapte…" at bounding box center [484, 242] width 968 height 484
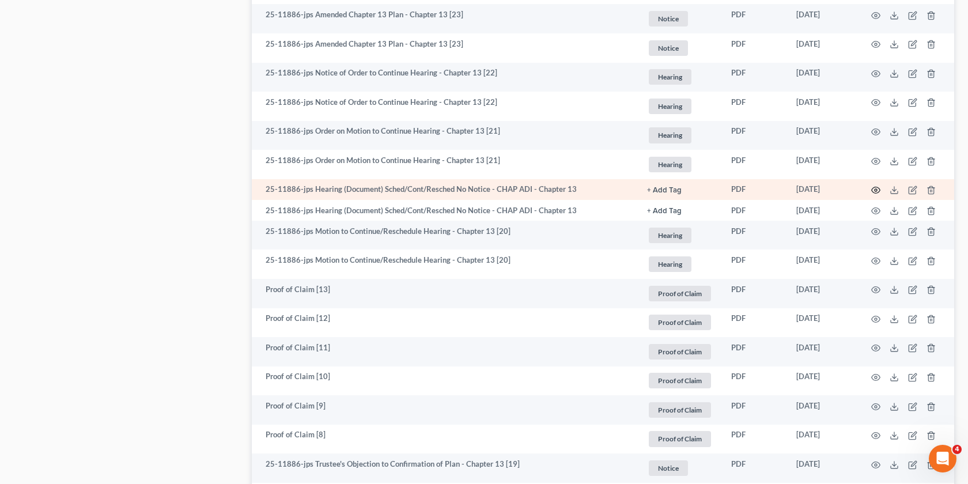
click at [872, 188] on icon "button" at bounding box center [875, 190] width 9 height 9
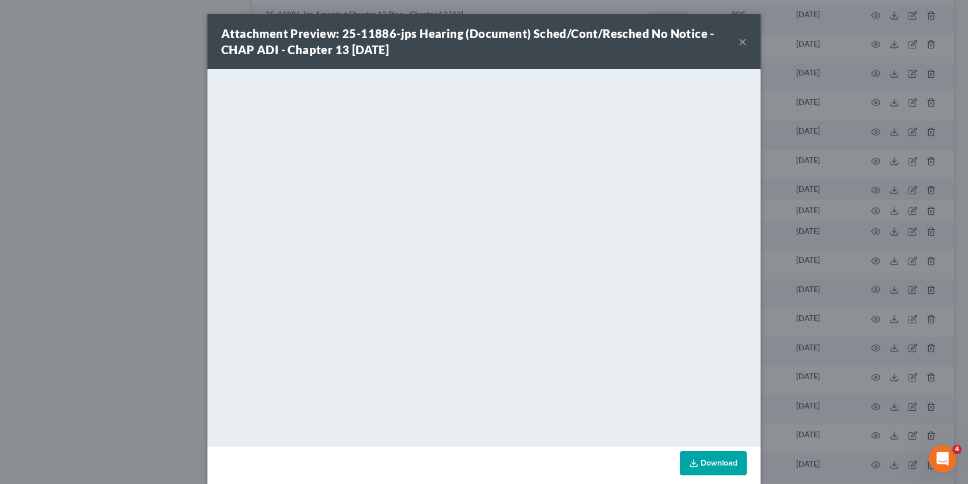
click at [838, 267] on div "Attachment Preview: 25-11886-jps Hearing (Document) Sched/Cont/Resched No Notic…" at bounding box center [484, 242] width 968 height 484
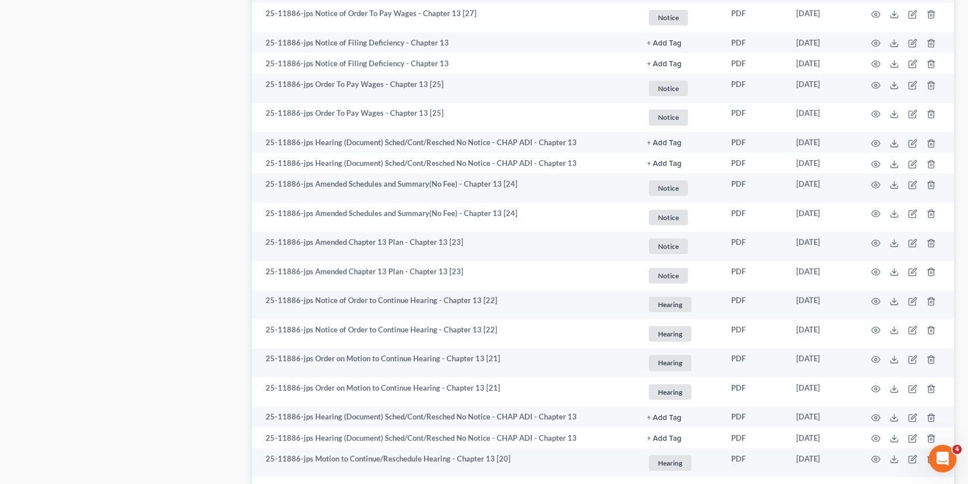
scroll to position [1073, 0]
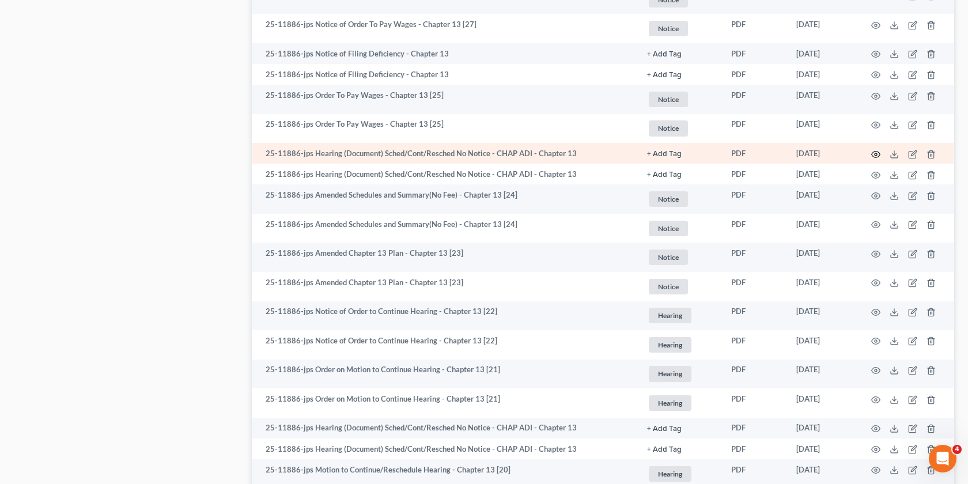
click at [876, 154] on icon "button" at bounding box center [875, 154] width 9 height 9
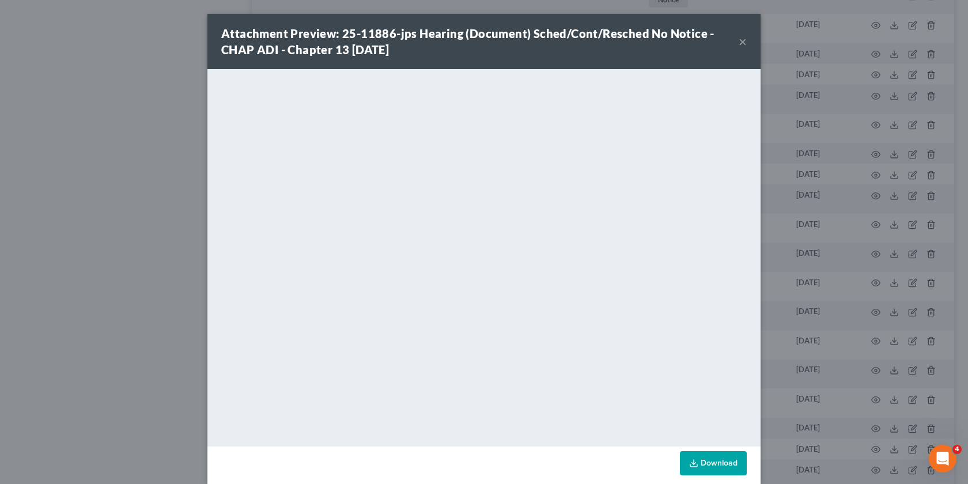
click at [803, 267] on div "Attachment Preview: 25-11886-jps Hearing (Document) Sched/Cont/Resched No Notic…" at bounding box center [484, 242] width 968 height 484
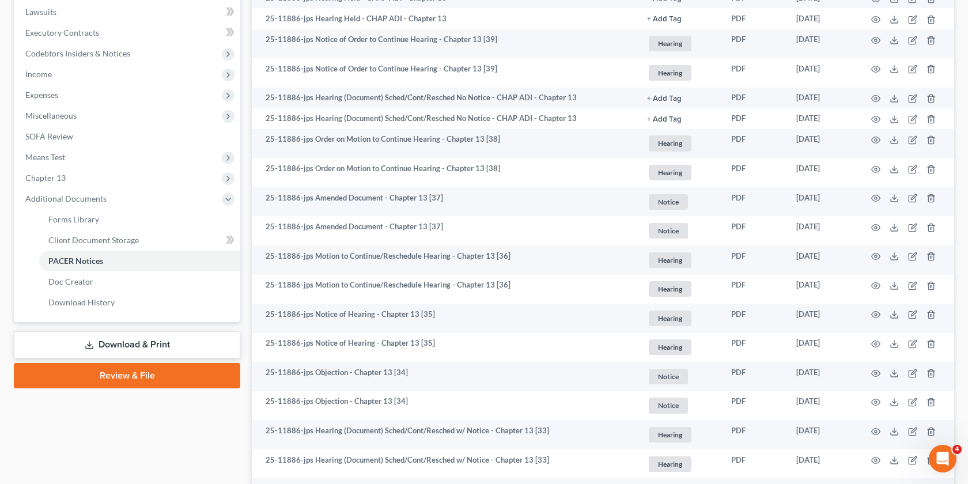
scroll to position [307, 0]
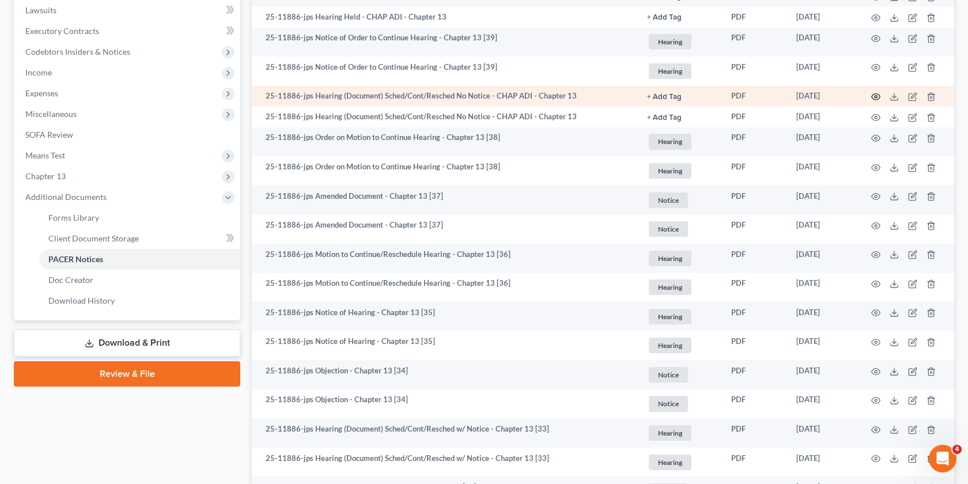
click at [871, 100] on icon "button" at bounding box center [875, 96] width 9 height 9
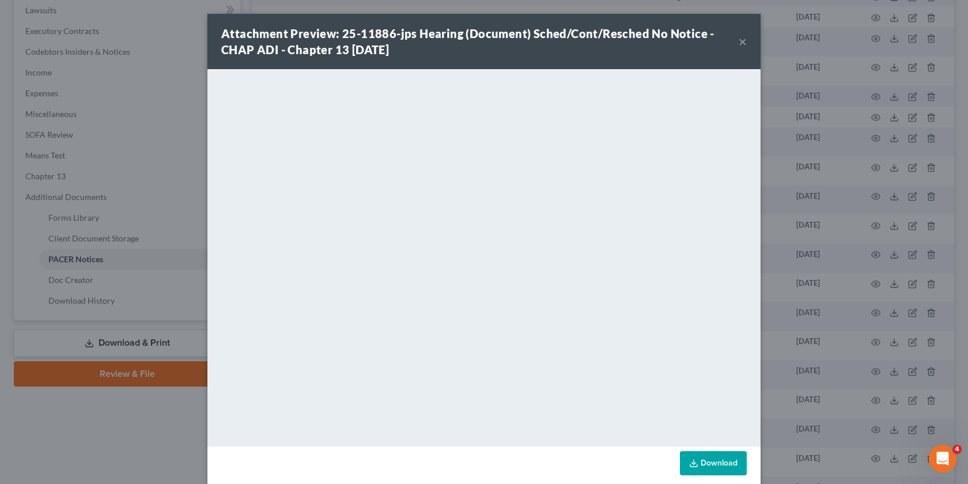
click at [825, 250] on div "Attachment Preview: 25-11886-jps Hearing (Document) Sched/Cont/Resched No Notic…" at bounding box center [484, 242] width 968 height 484
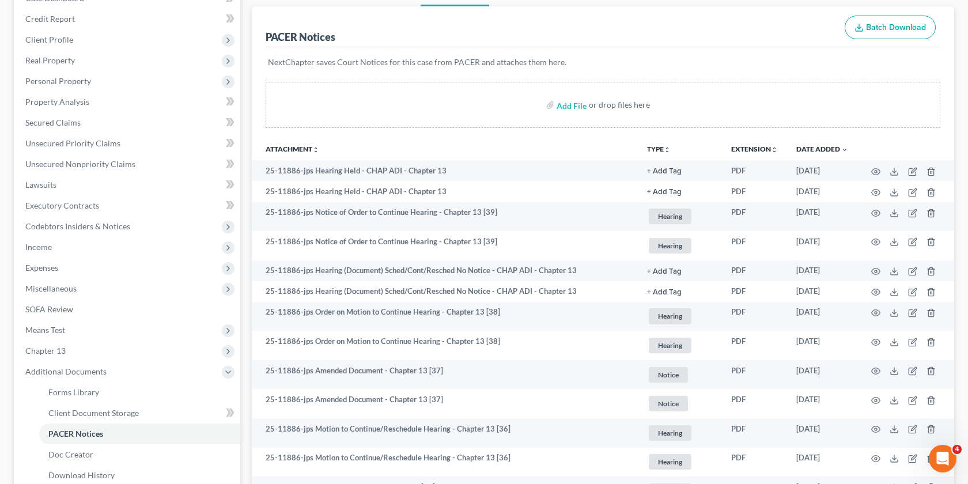
scroll to position [123, 0]
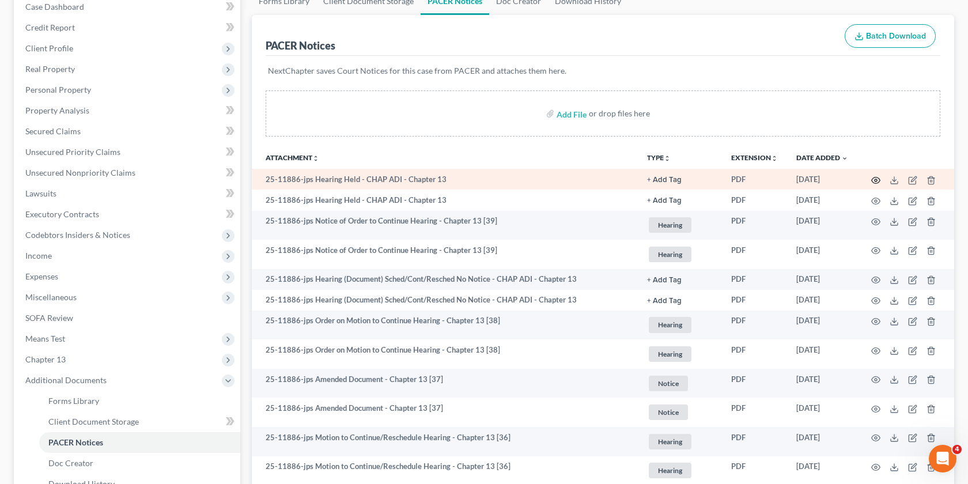
click at [872, 176] on icon "button" at bounding box center [875, 180] width 9 height 9
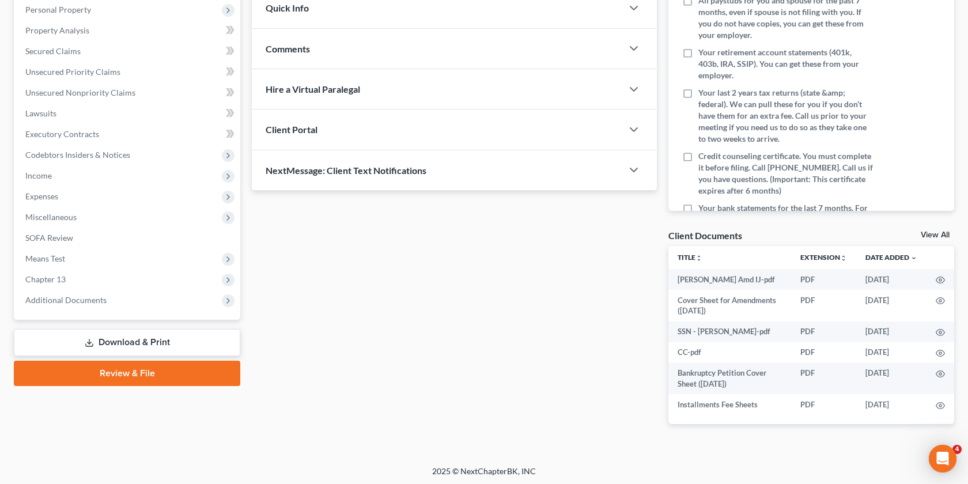
scroll to position [205, 0]
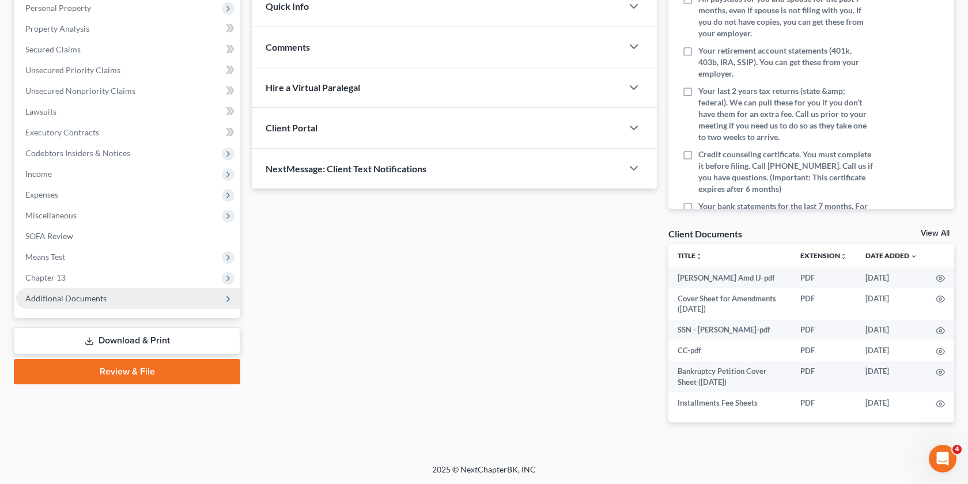
click at [93, 295] on span "Additional Documents" at bounding box center [65, 298] width 81 height 10
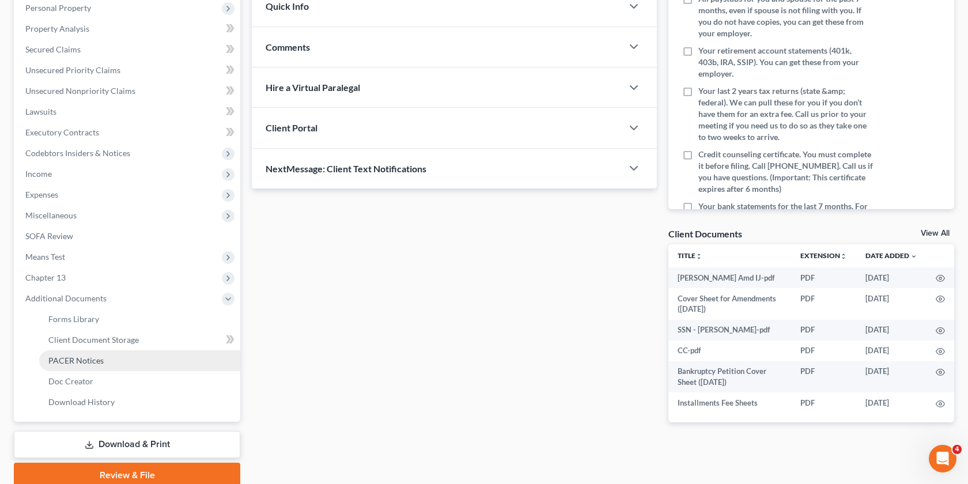
click at [109, 356] on link "PACER Notices" at bounding box center [139, 360] width 201 height 21
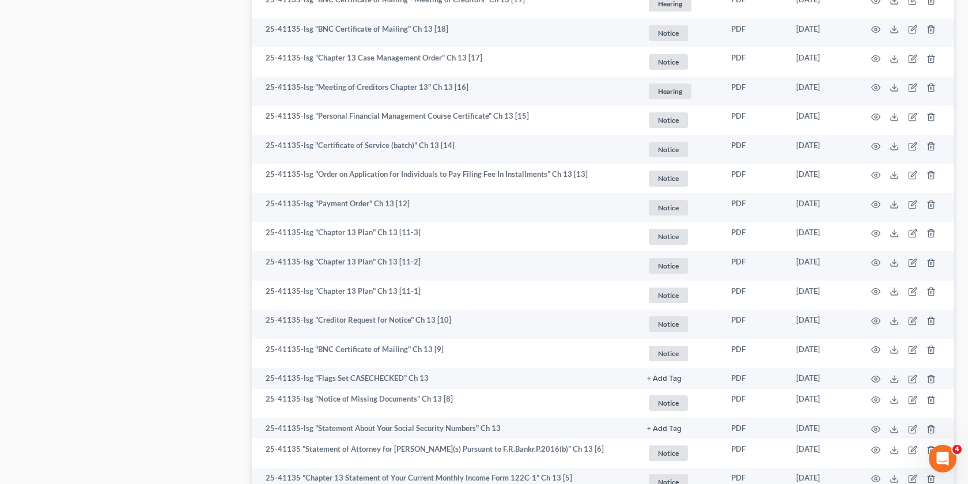
scroll to position [1306, 0]
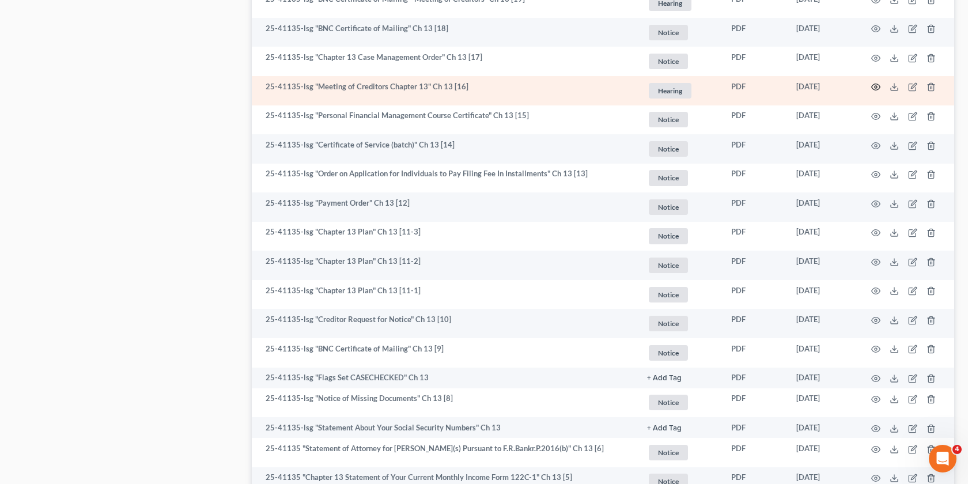
click at [873, 88] on icon "button" at bounding box center [876, 87] width 9 height 6
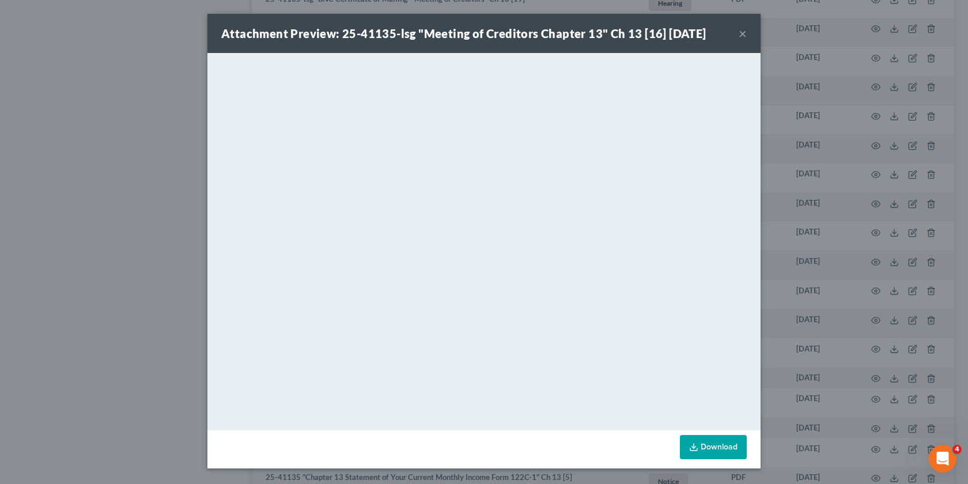
click at [803, 272] on div "Attachment Preview: 25-41135-lsg "Meeting of Creditors Chapter 13" Ch 13 [16] 0…" at bounding box center [484, 242] width 968 height 484
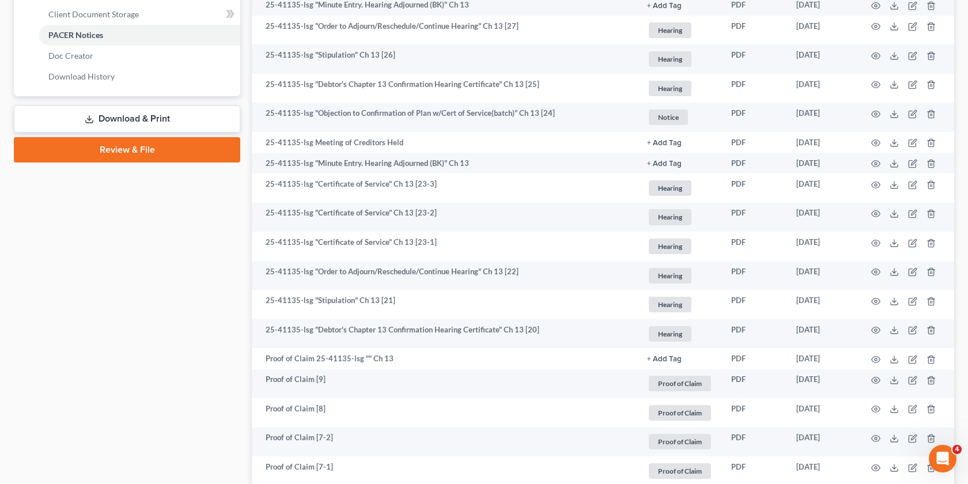
scroll to position [532, 0]
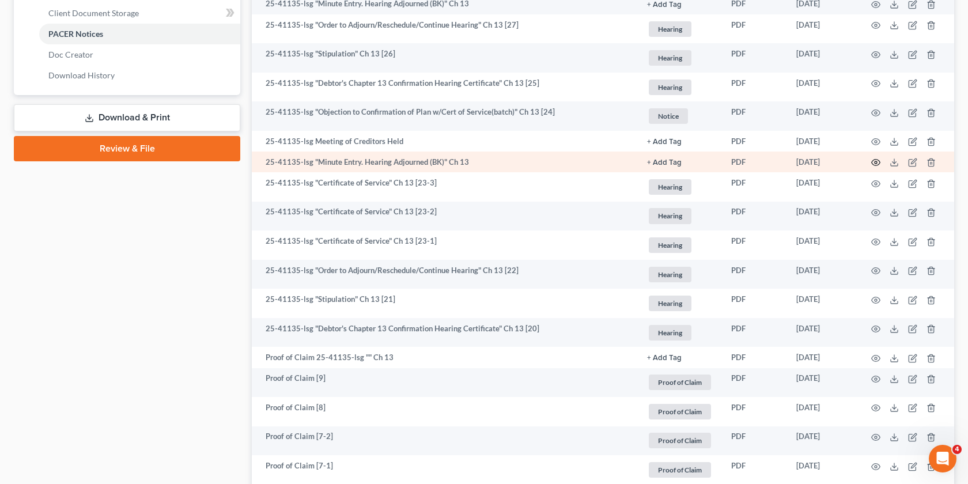
click at [876, 160] on icon "button" at bounding box center [875, 162] width 9 height 9
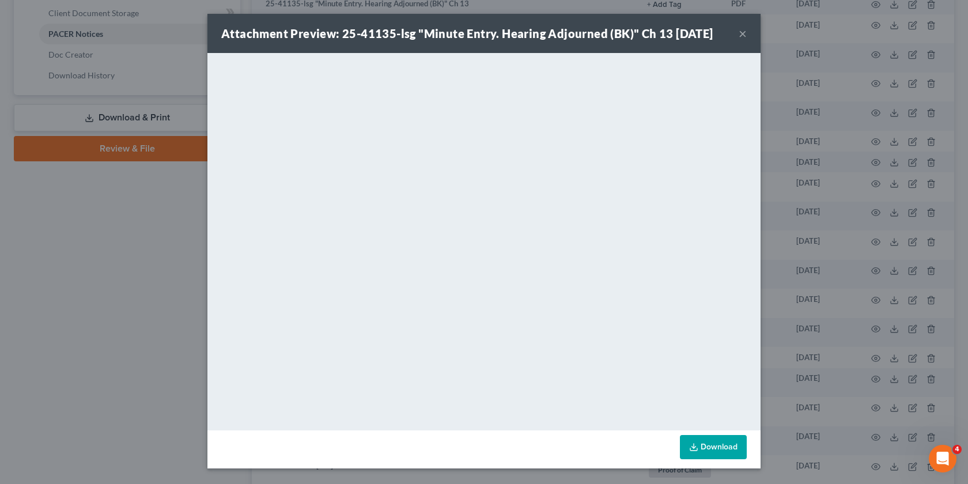
click at [849, 211] on div "Attachment Preview: 25-41135-lsg "Minute Entry. Hearing Adjourned (BK)" Ch 13 0…" at bounding box center [484, 242] width 968 height 484
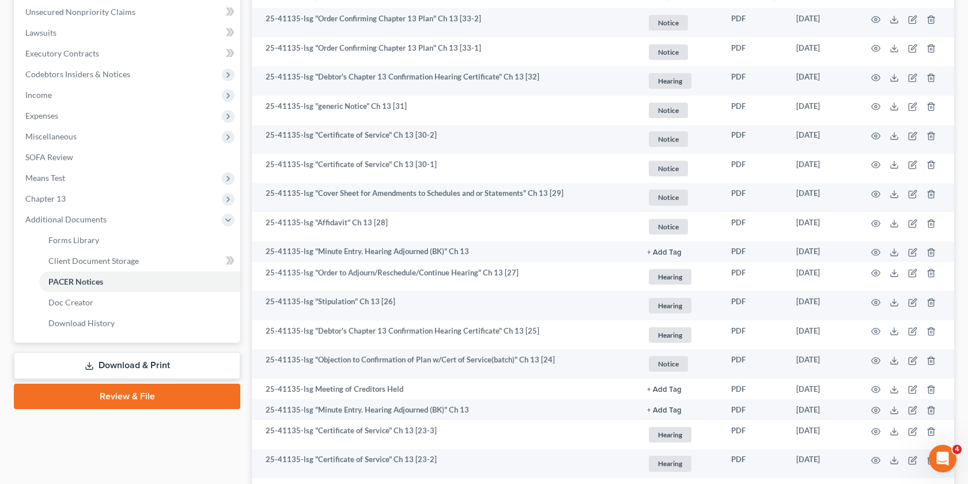
scroll to position [284, 0]
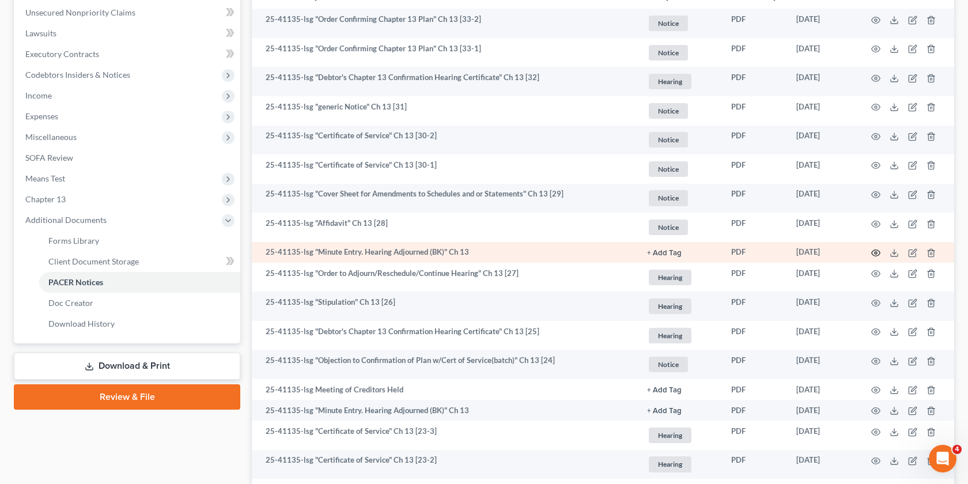
click at [875, 252] on circle "button" at bounding box center [876, 253] width 2 height 2
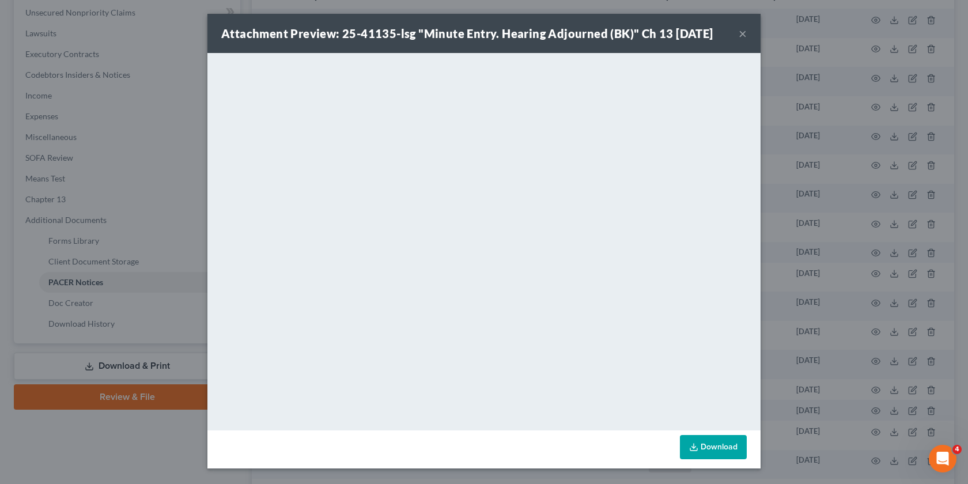
click at [862, 259] on div "Attachment Preview: 25-41135-lsg "Minute Entry. Hearing Adjourned (BK)" Ch 13 0…" at bounding box center [484, 242] width 968 height 484
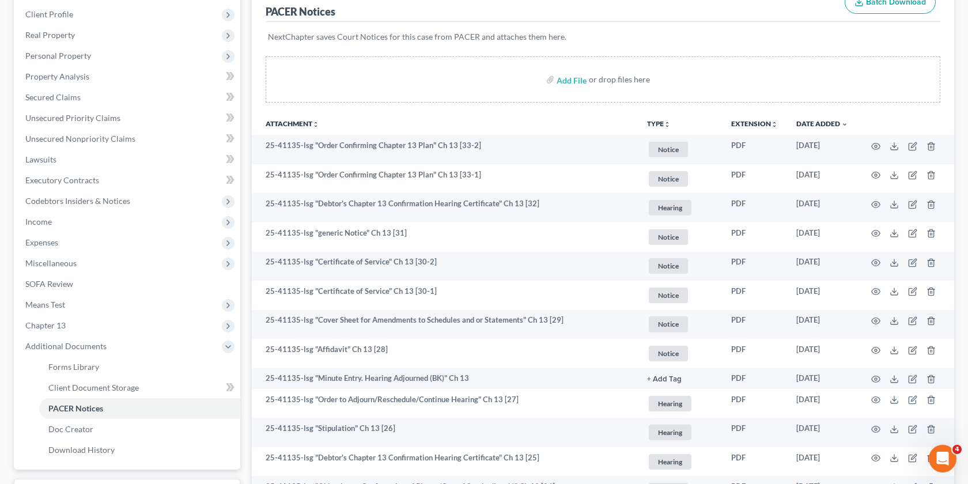
scroll to position [157, 0]
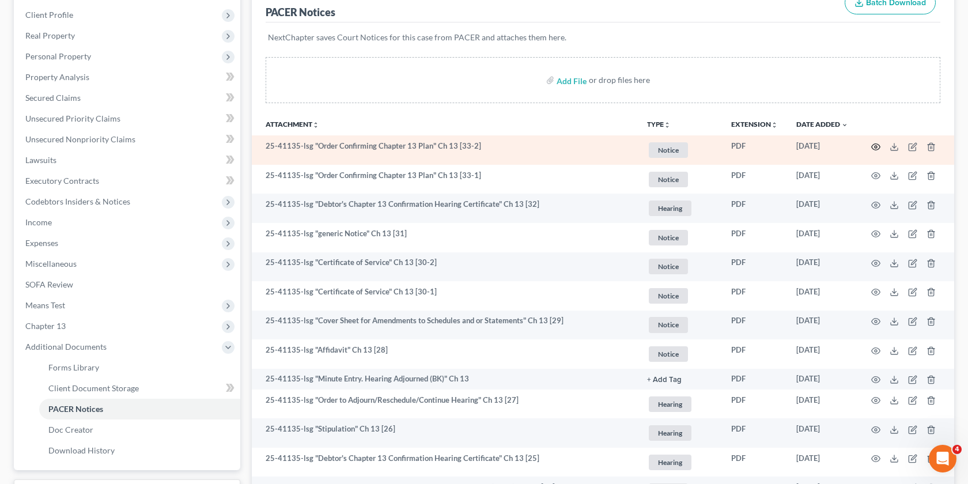
click at [875, 146] on icon "button" at bounding box center [875, 146] width 9 height 9
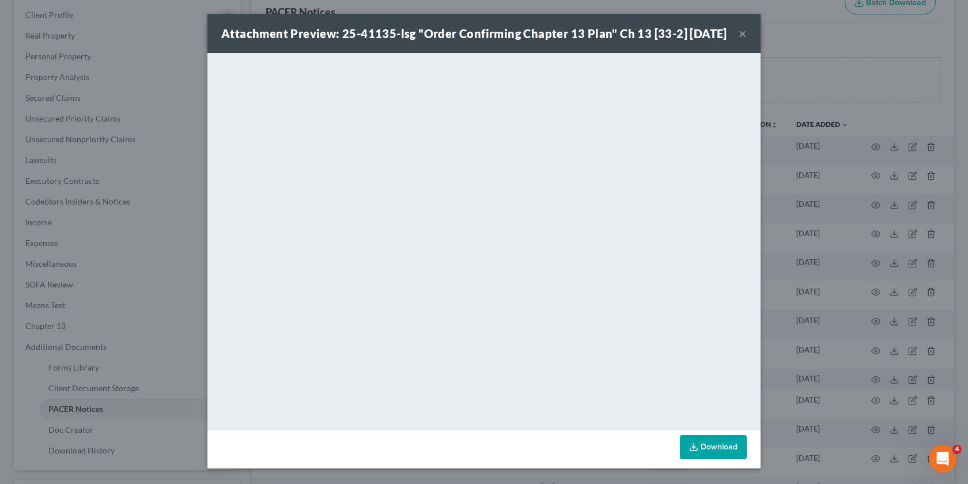
click at [727, 41] on div "Attachment Preview: 25-41135-lsg "Order Confirming Chapter 13 Plan" Ch 13 [33-2…" at bounding box center [474, 33] width 506 height 16
click at [823, 102] on div "Attachment Preview: 25-41135-lsg "Order Confirming Chapter 13 Plan" Ch 13 [33-2…" at bounding box center [484, 242] width 968 height 484
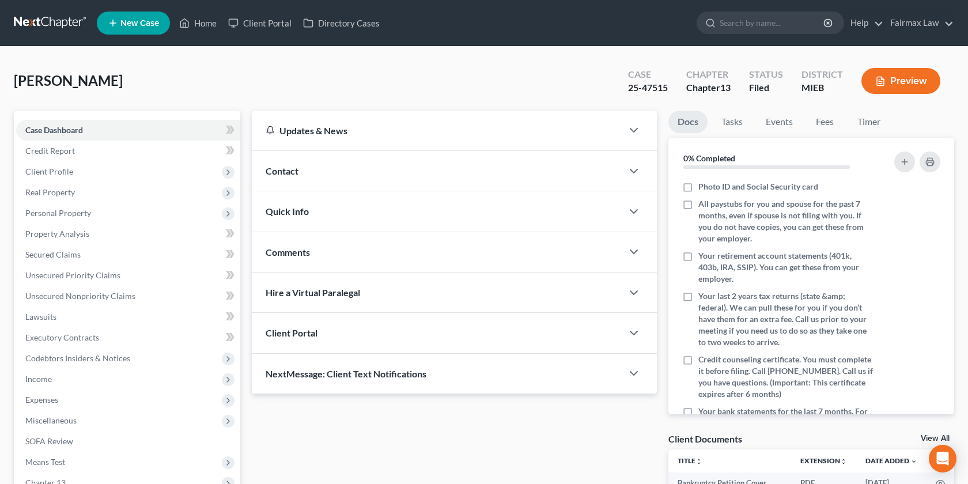
scroll to position [148, 0]
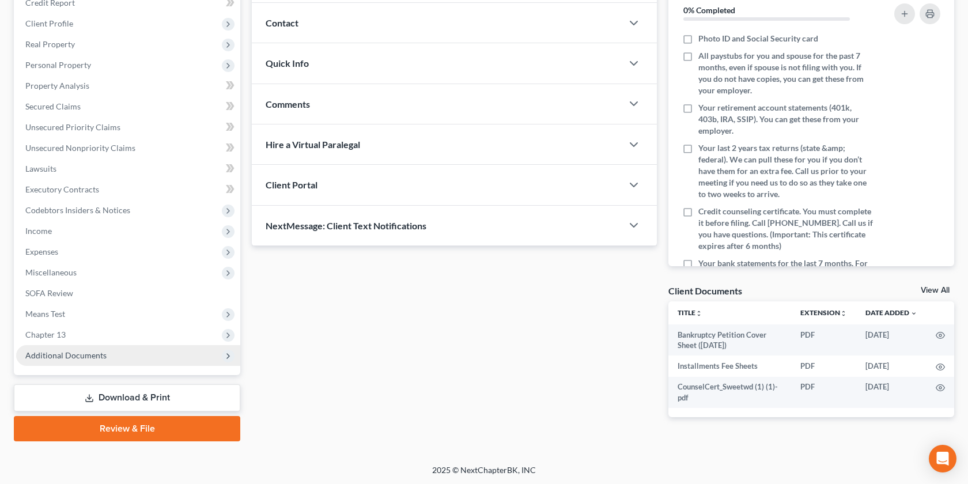
click at [119, 364] on span "Additional Documents" at bounding box center [128, 355] width 224 height 21
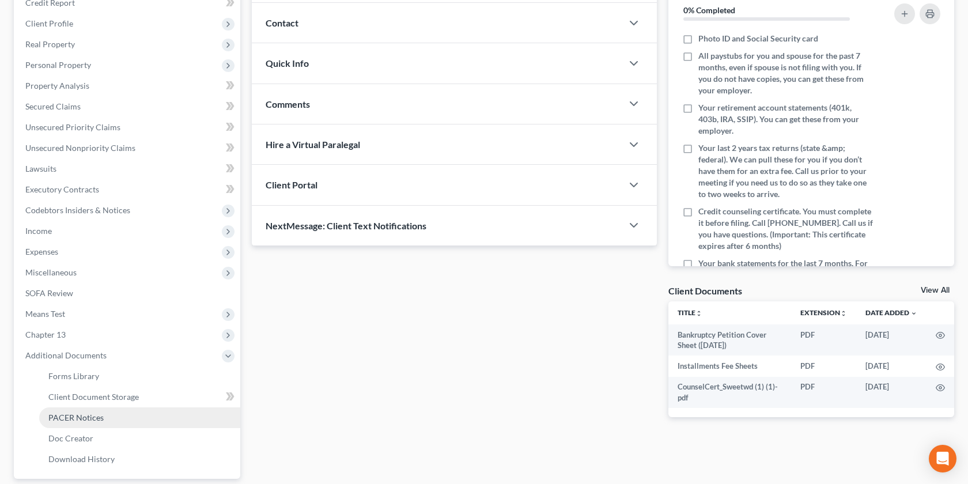
click at [126, 412] on link "PACER Notices" at bounding box center [139, 417] width 201 height 21
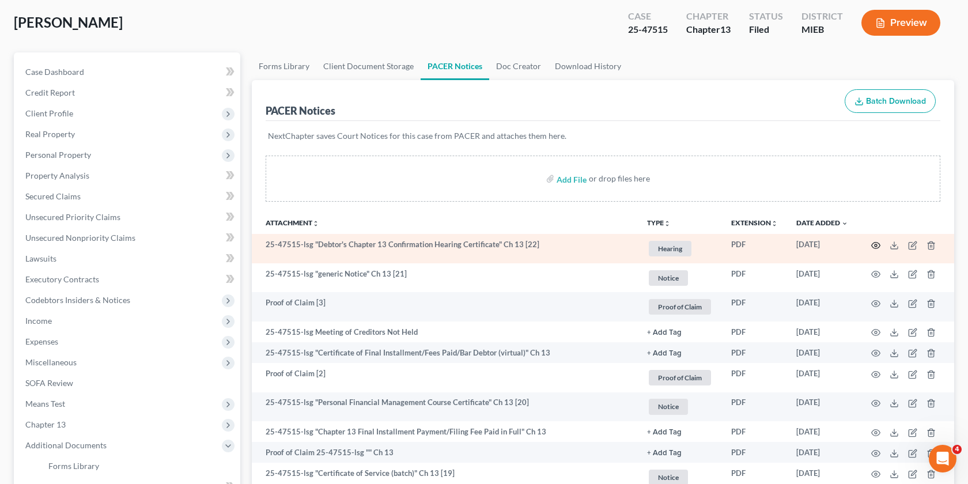
click at [877, 244] on icon "button" at bounding box center [875, 245] width 9 height 9
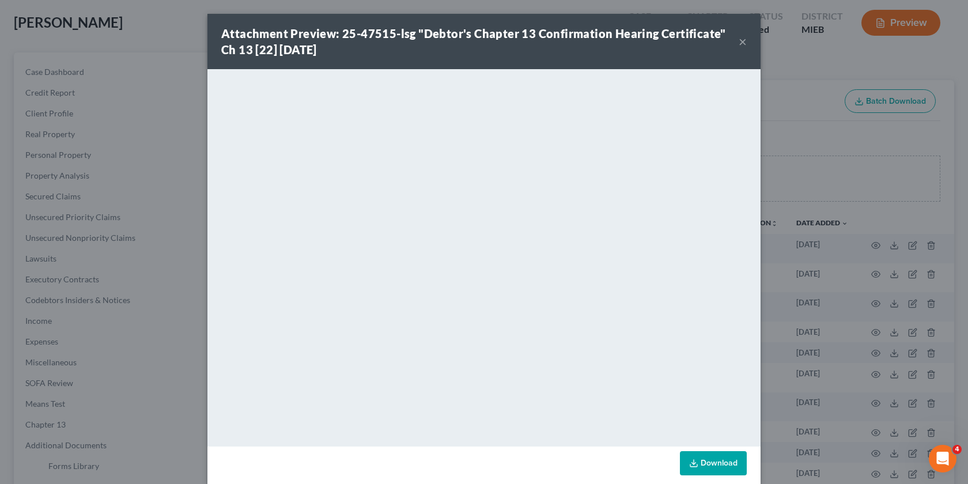
click at [801, 321] on div "Attachment Preview: 25-47515-lsg "Debtor's Chapter 13 Confirmation Hearing Cert…" at bounding box center [484, 242] width 968 height 484
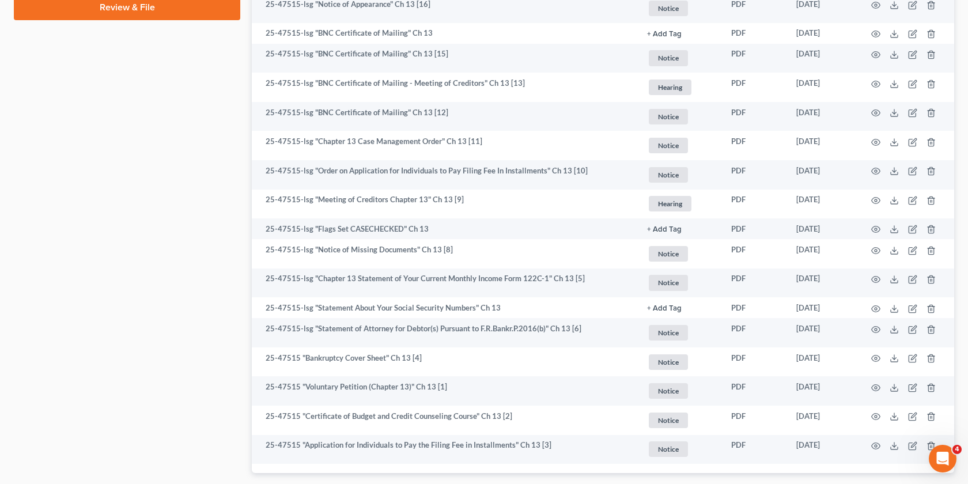
scroll to position [742, 0]
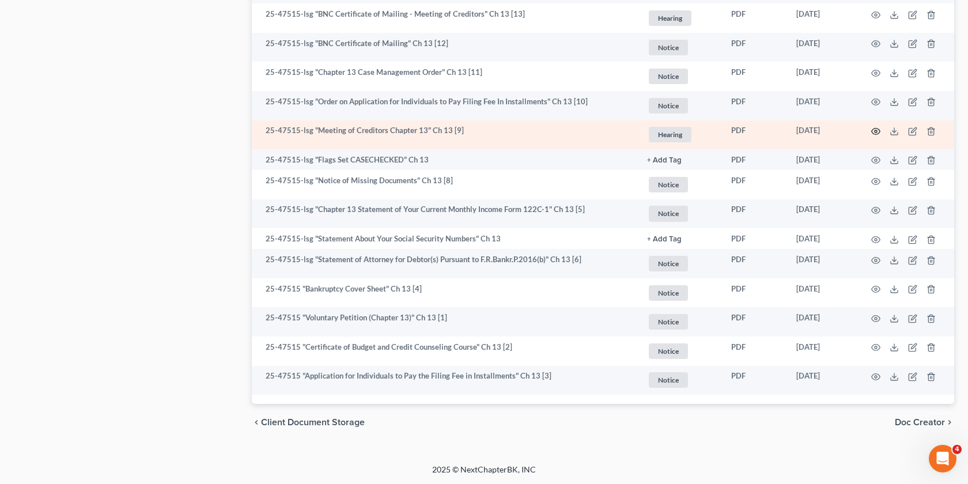
click at [874, 131] on icon "button" at bounding box center [875, 131] width 9 height 9
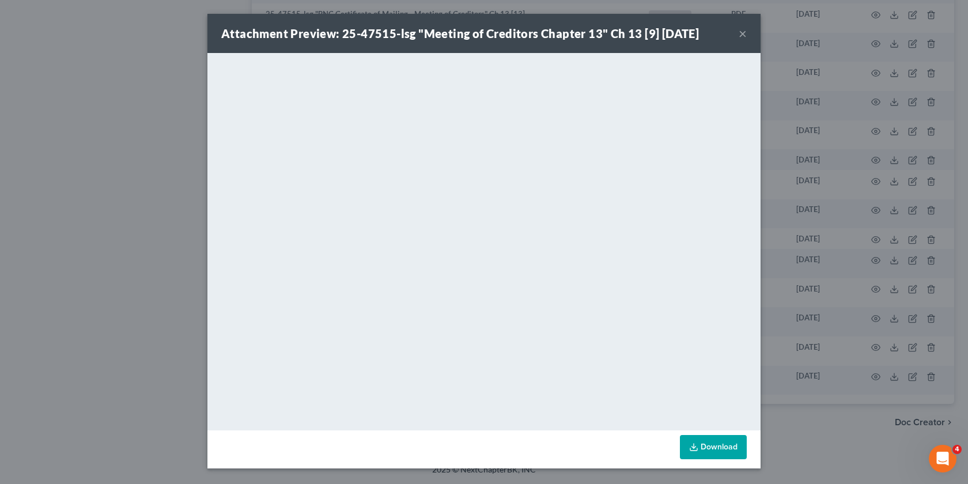
click at [787, 266] on div "Attachment Preview: 25-47515-lsg "Meeting of Creditors Chapter 13" Ch 13 [9] [D…" at bounding box center [484, 242] width 968 height 484
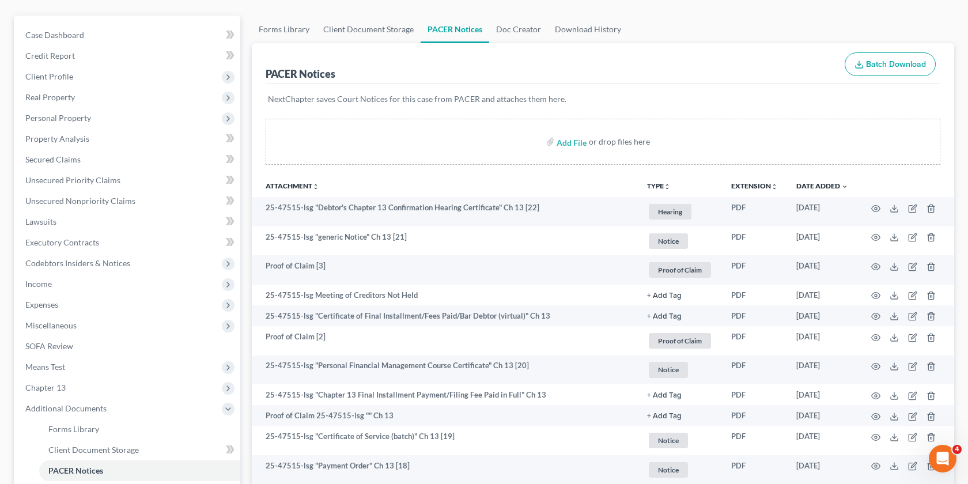
scroll to position [0, 0]
